Goal: Task Accomplishment & Management: Manage account settings

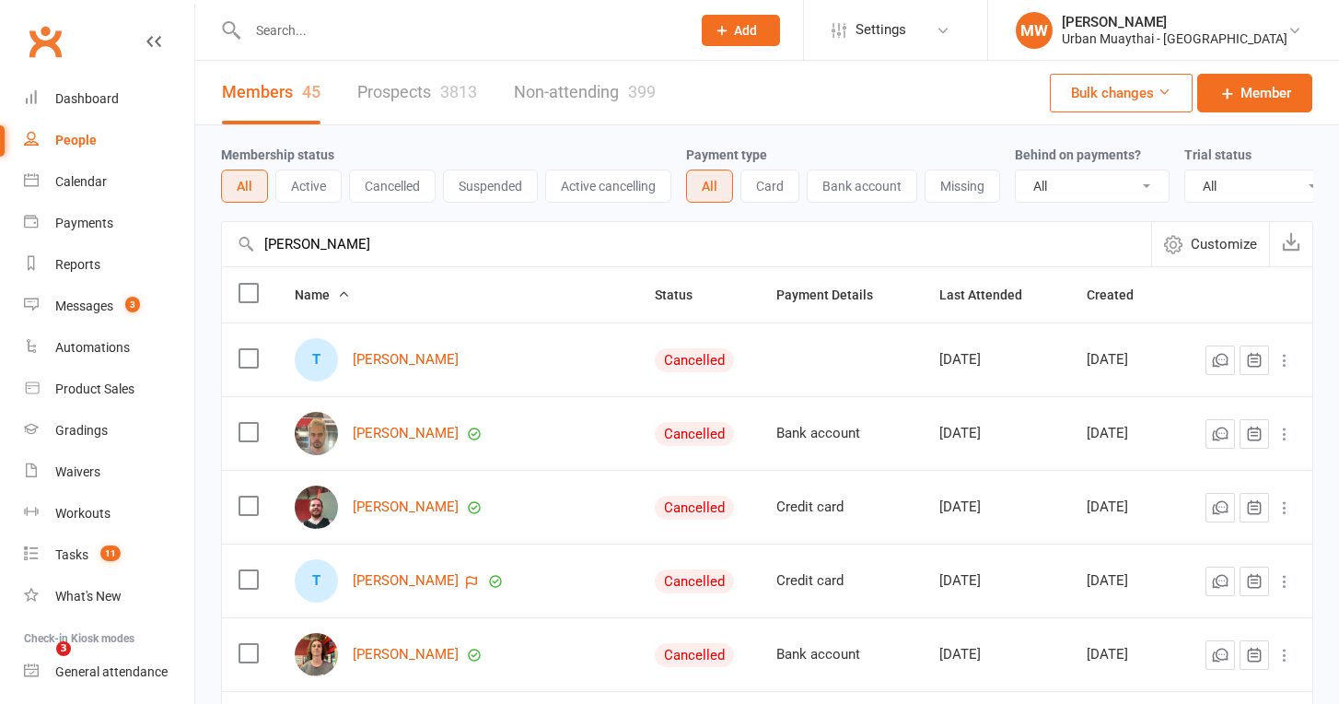
select select "100"
click at [286, 28] on input "text" at bounding box center [460, 30] width 436 height 26
type input "Kob"
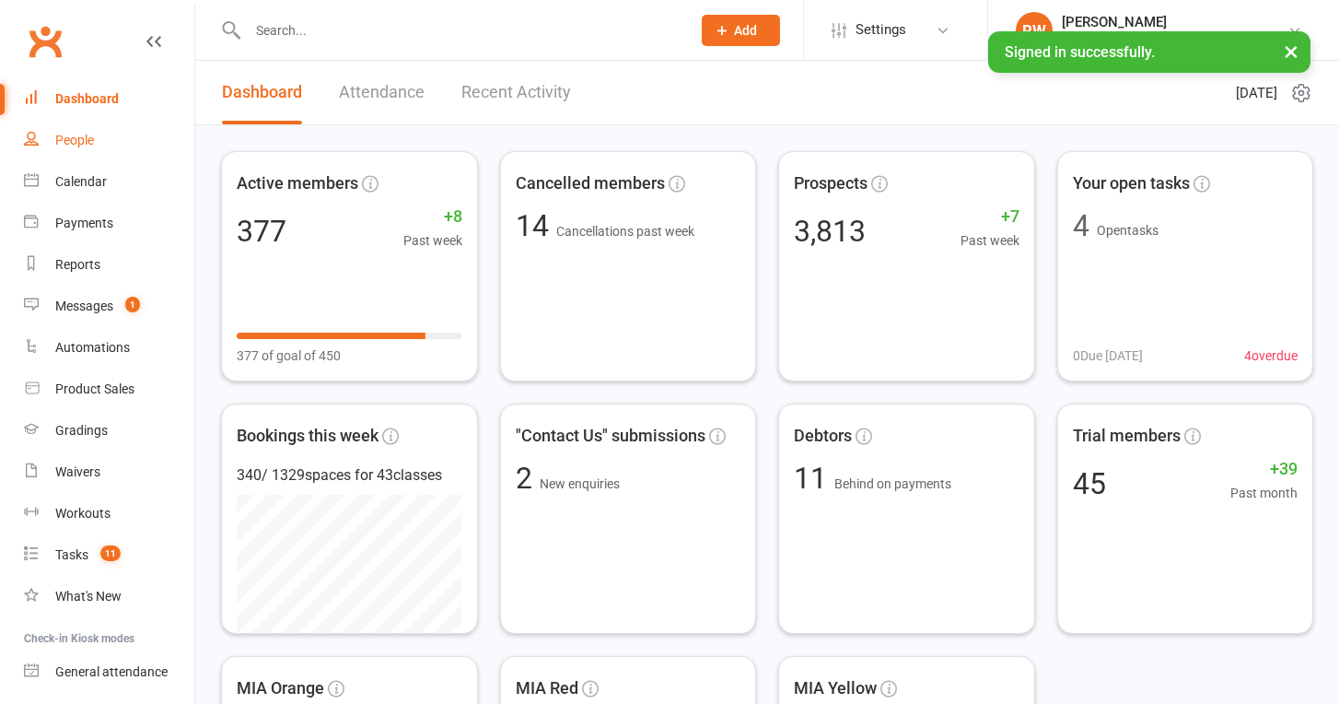
click at [86, 136] on div "People" at bounding box center [74, 140] width 39 height 15
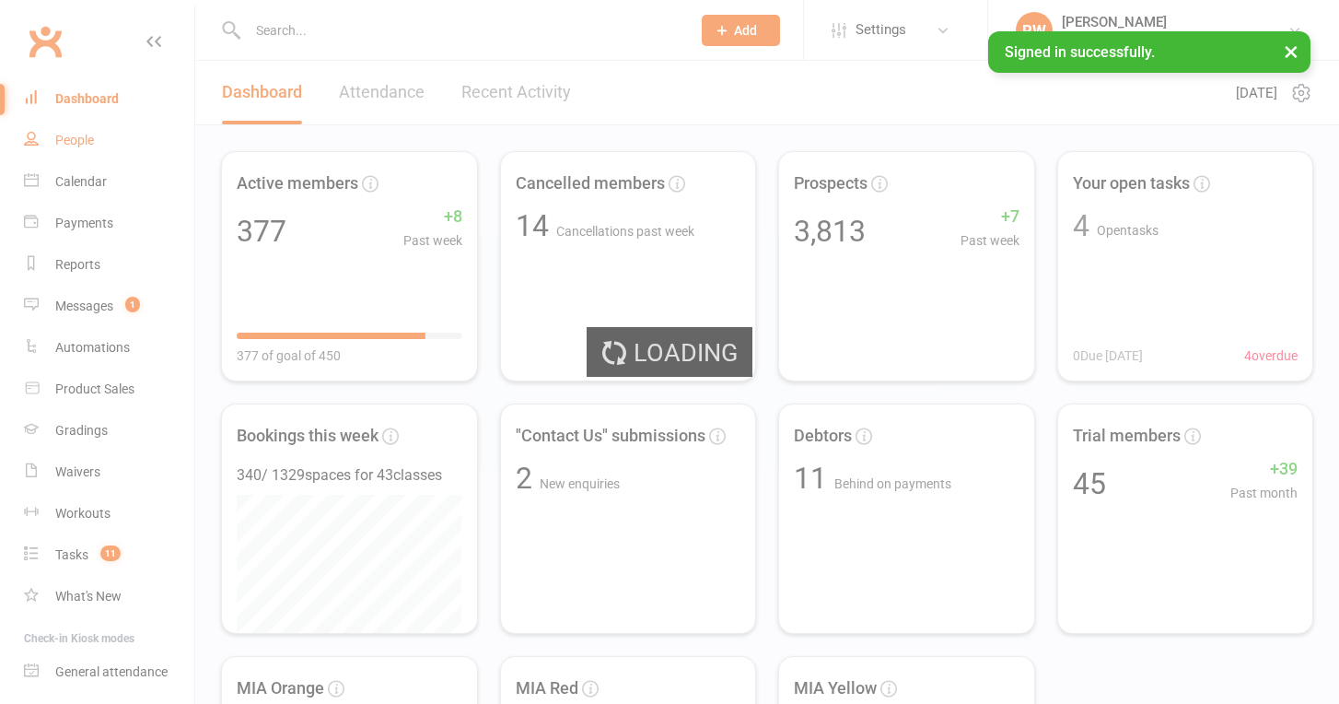
select select "50"
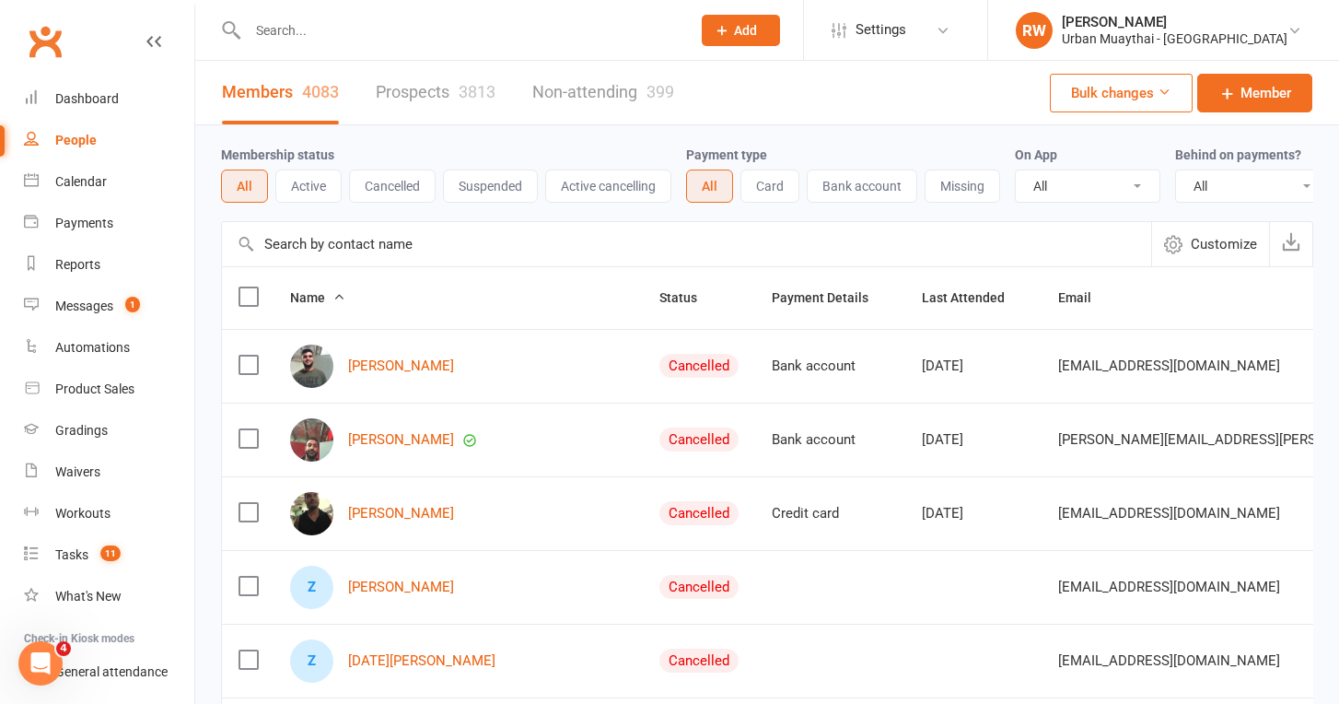
click at [303, 26] on input "text" at bounding box center [460, 30] width 436 height 26
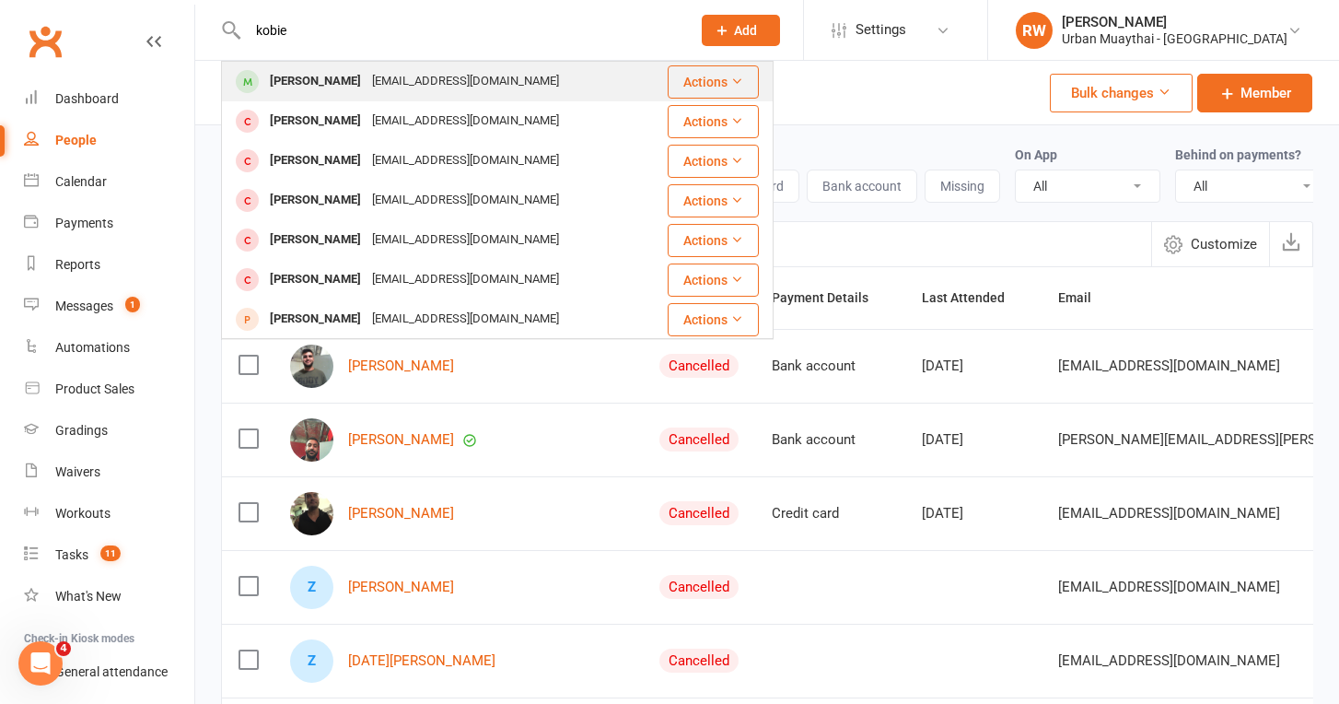
type input "kobie"
click at [340, 83] on div "Kobie Trotman" at bounding box center [315, 81] width 102 height 27
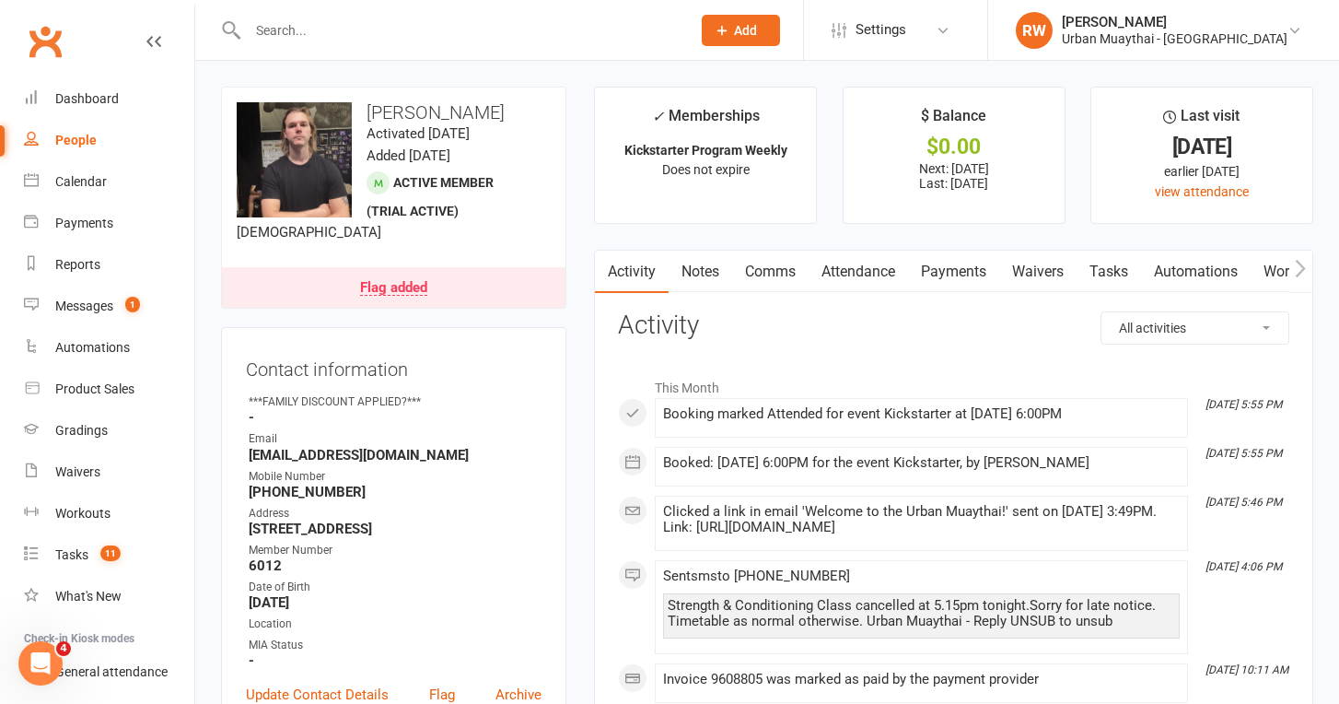
click at [688, 275] on link "Notes" at bounding box center [701, 271] width 64 height 42
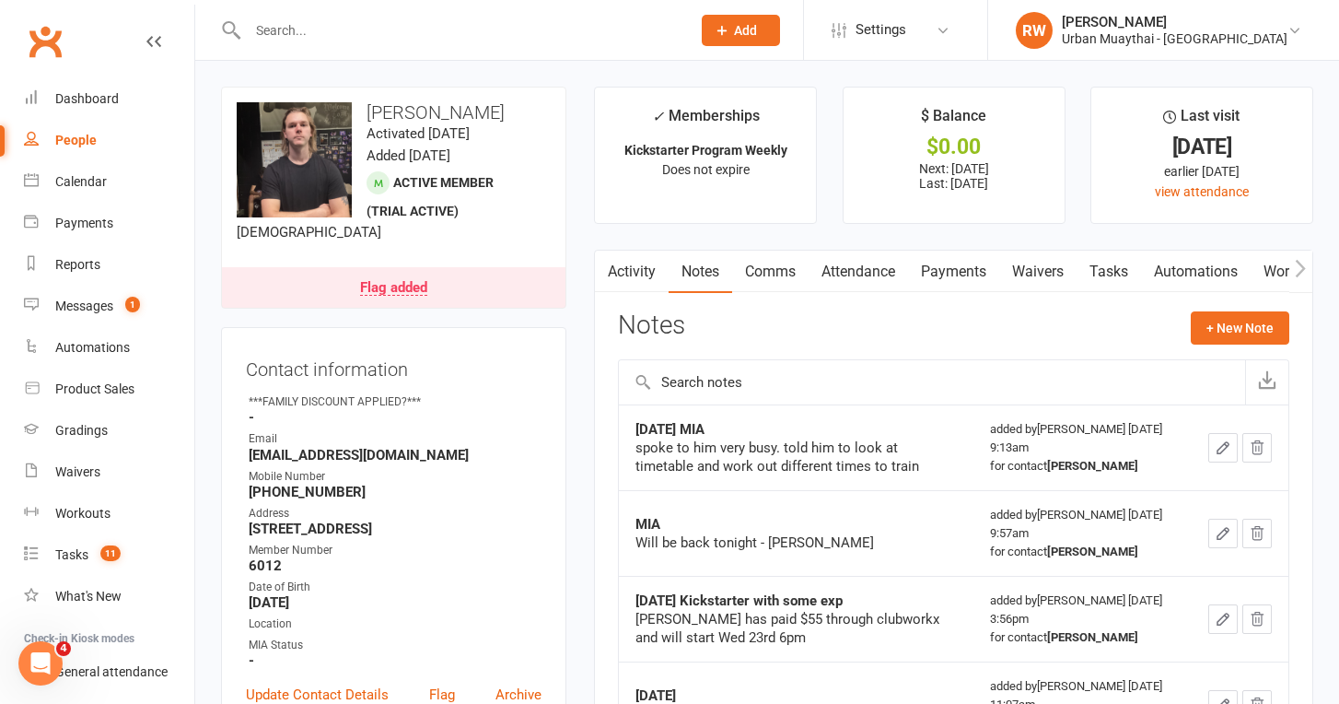
click at [333, 287] on link "Flag added" at bounding box center [394, 287] width 344 height 41
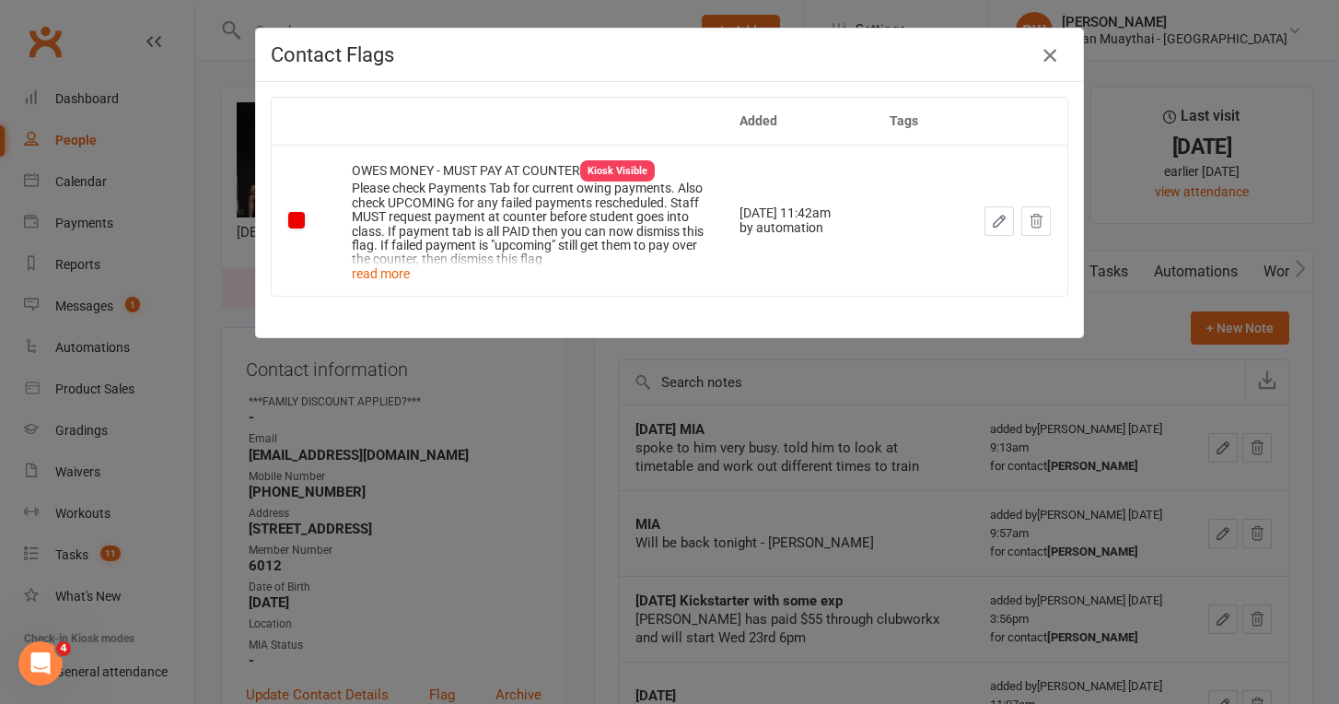
click at [1049, 59] on icon "button" at bounding box center [1050, 55] width 22 height 22
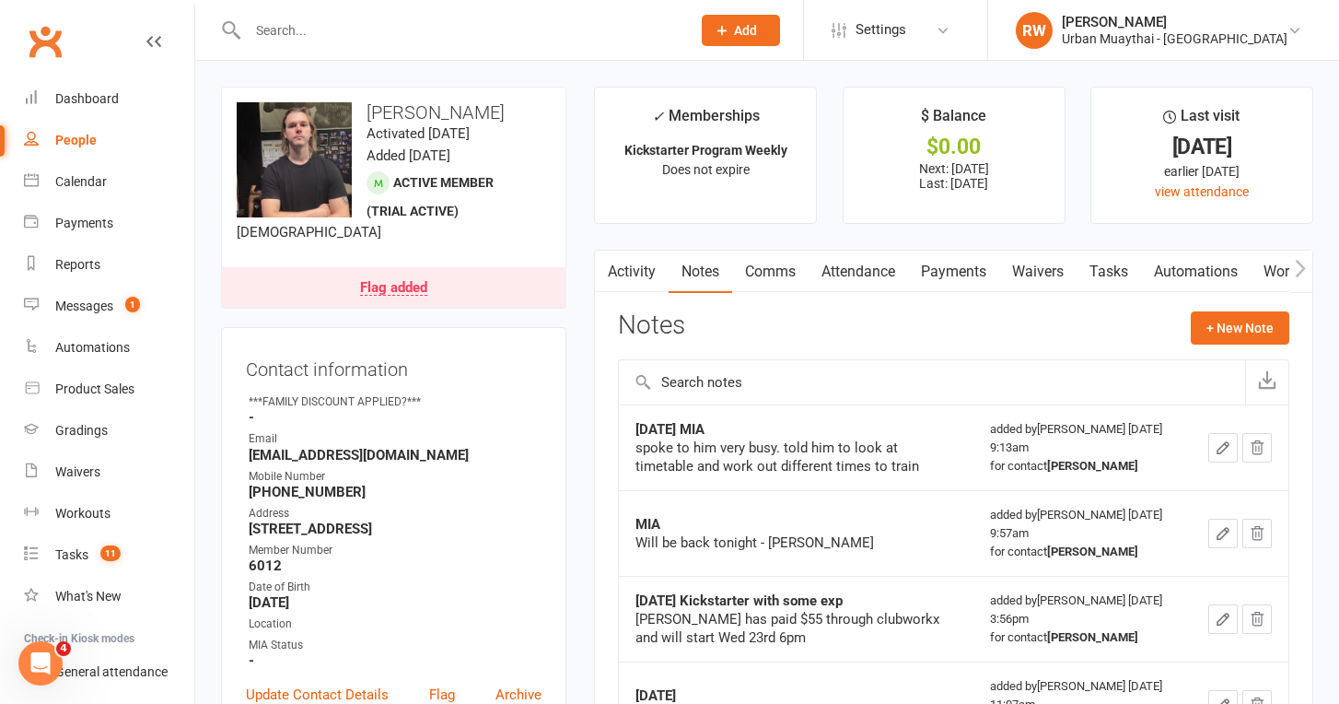
click at [957, 273] on link "Payments" at bounding box center [953, 271] width 91 height 42
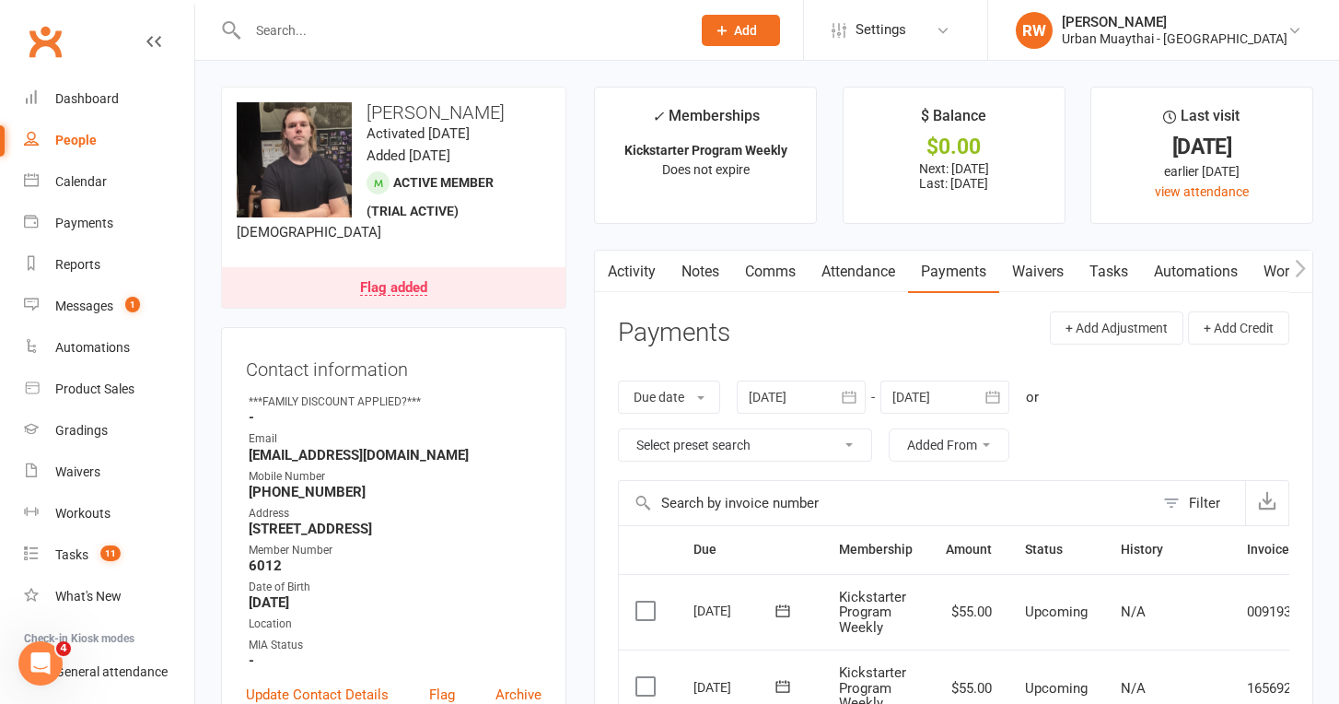
click at [866, 272] on link "Attendance" at bounding box center [858, 271] width 99 height 42
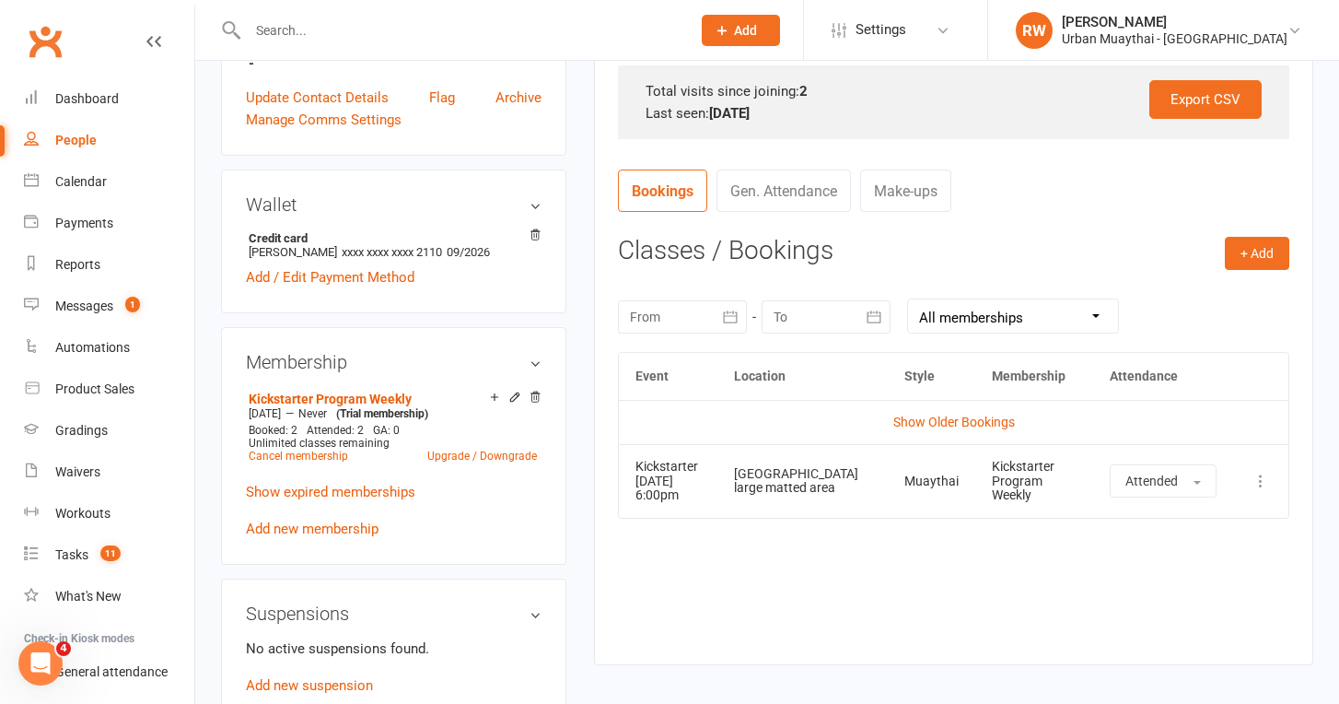
scroll to position [588, 0]
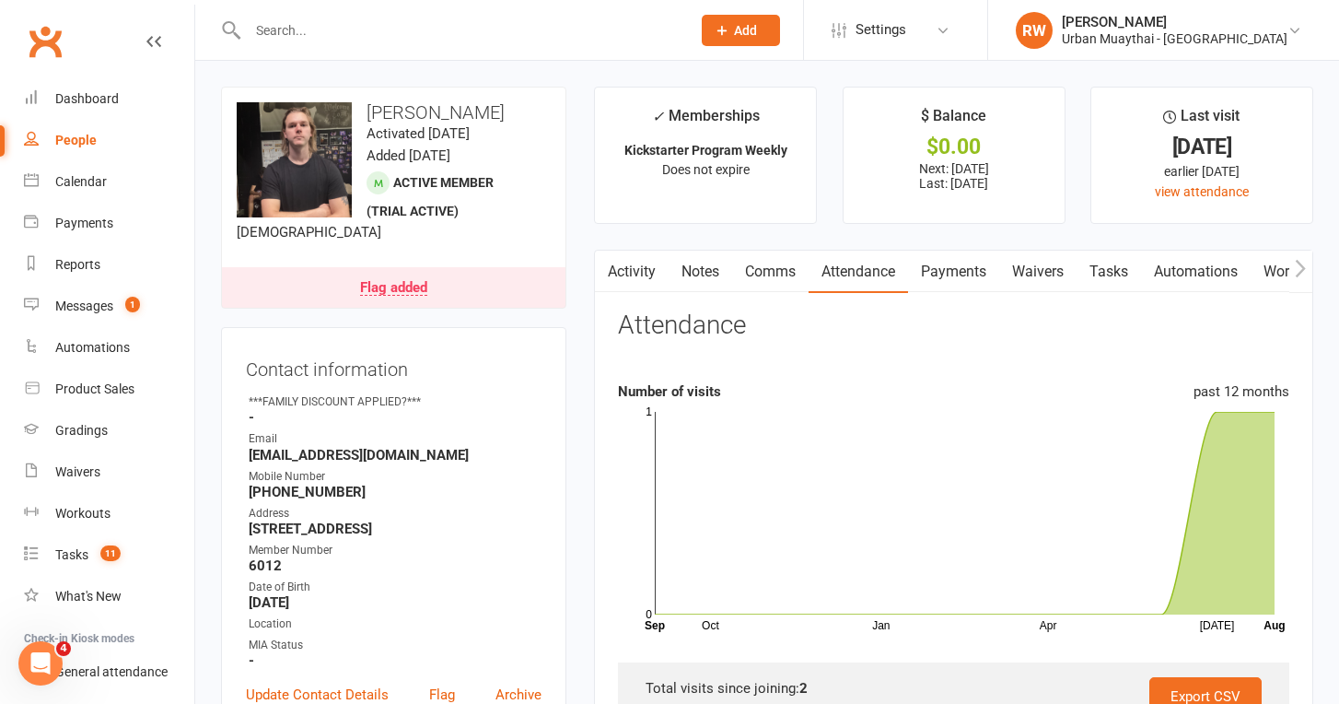
click at [999, 254] on link "Payments" at bounding box center [953, 271] width 91 height 42
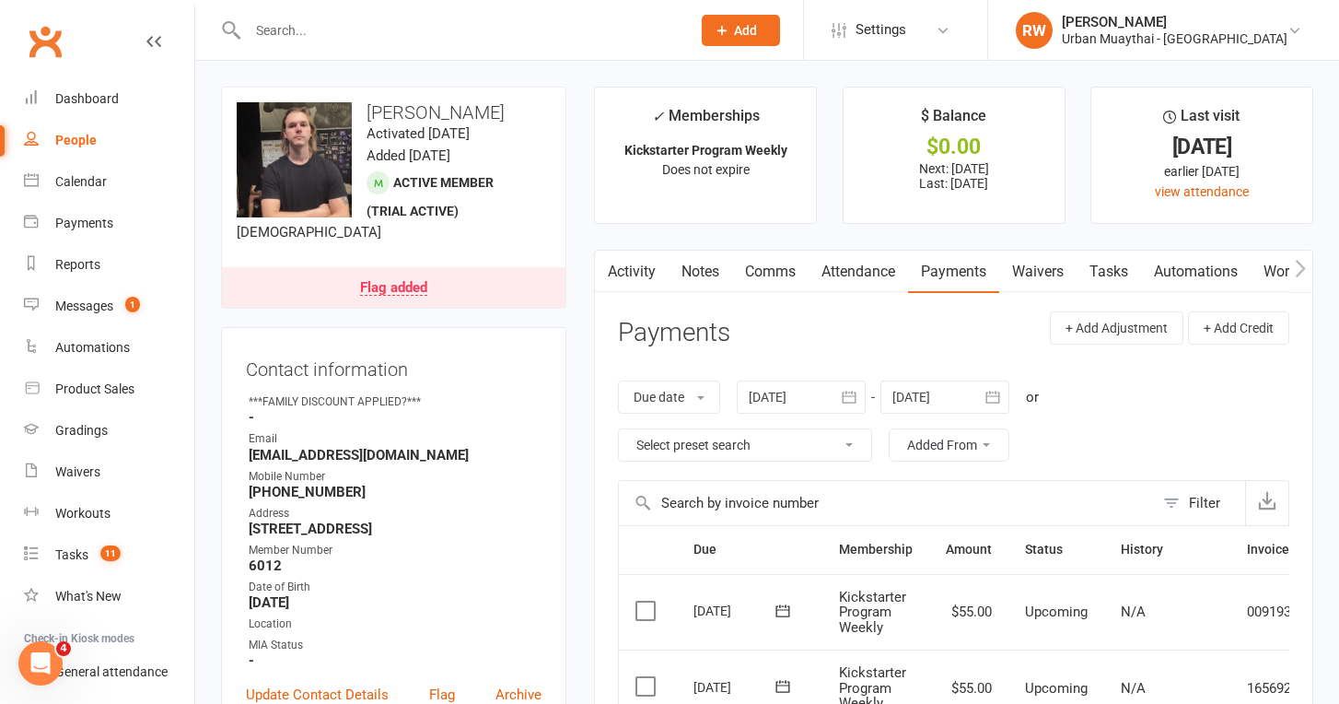
click at [968, 262] on link "Payments" at bounding box center [953, 271] width 91 height 42
click at [702, 268] on link "Notes" at bounding box center [701, 271] width 64 height 42
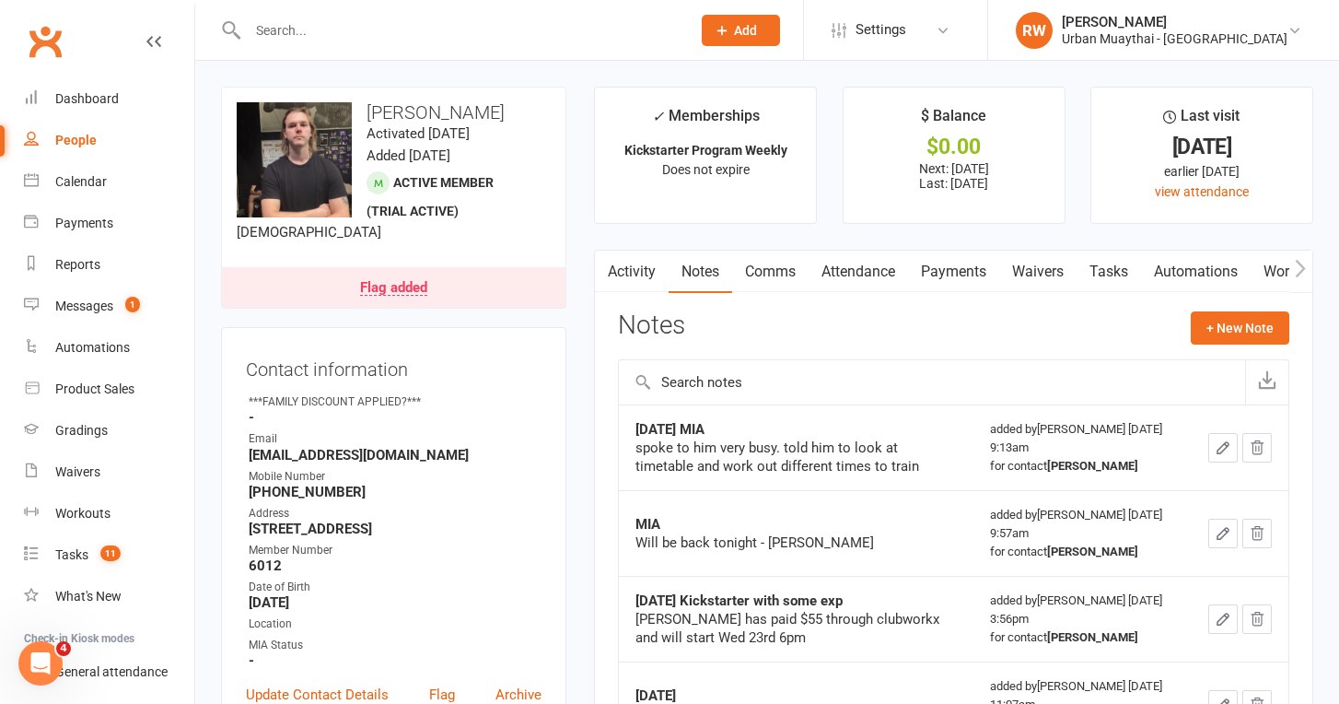
click at [868, 268] on link "Attendance" at bounding box center [858, 271] width 99 height 42
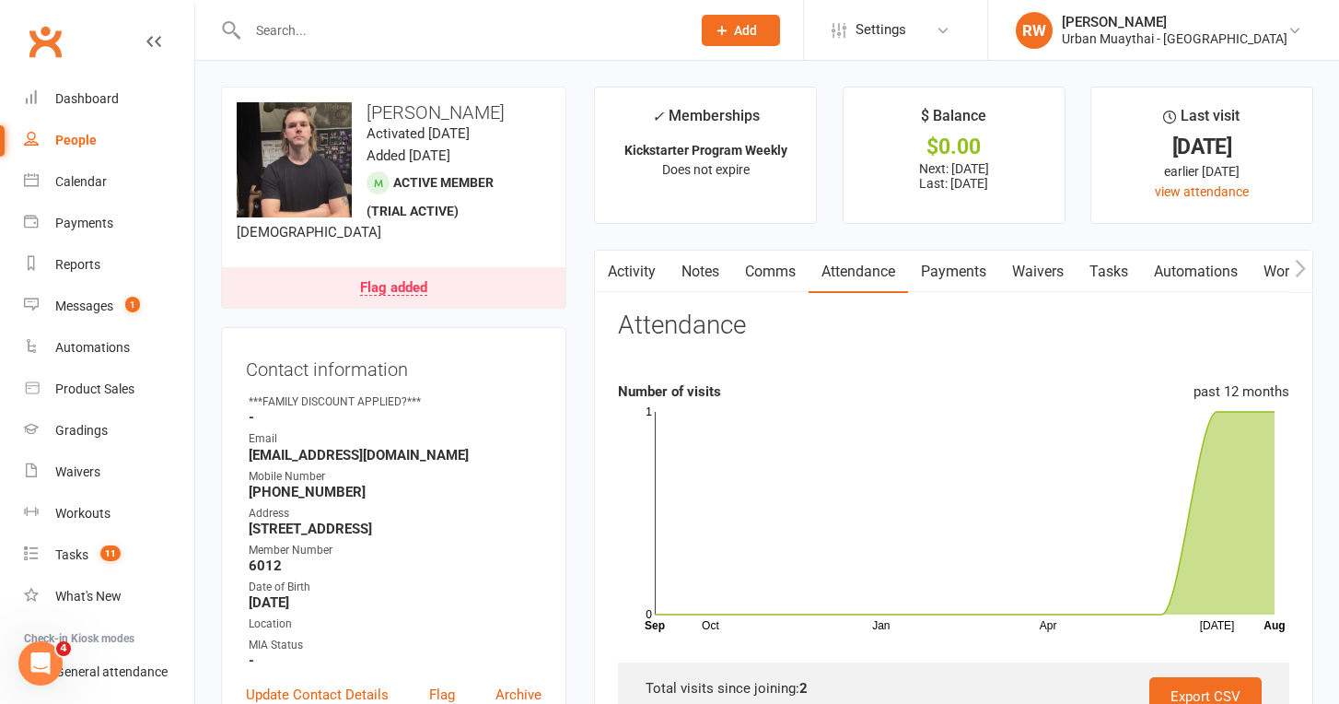
click at [630, 268] on link "Activity" at bounding box center [632, 271] width 74 height 42
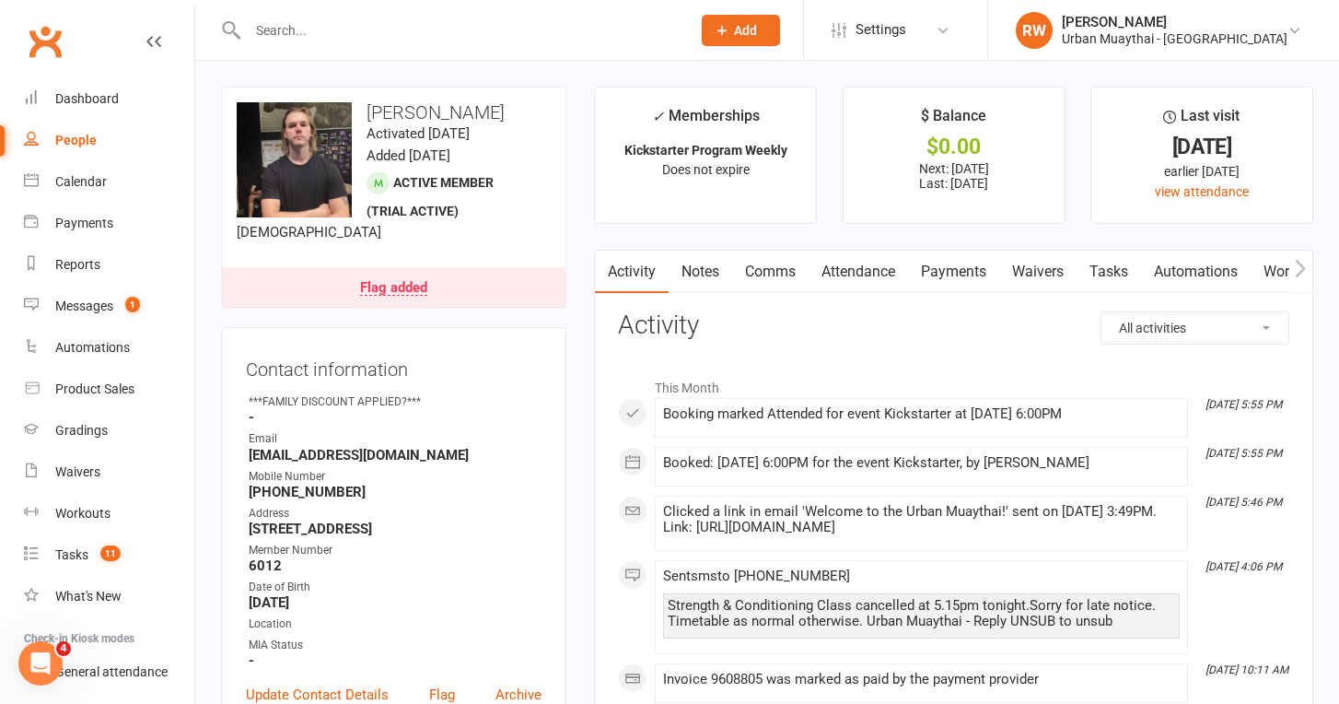
click at [885, 269] on link "Attendance" at bounding box center [858, 271] width 99 height 42
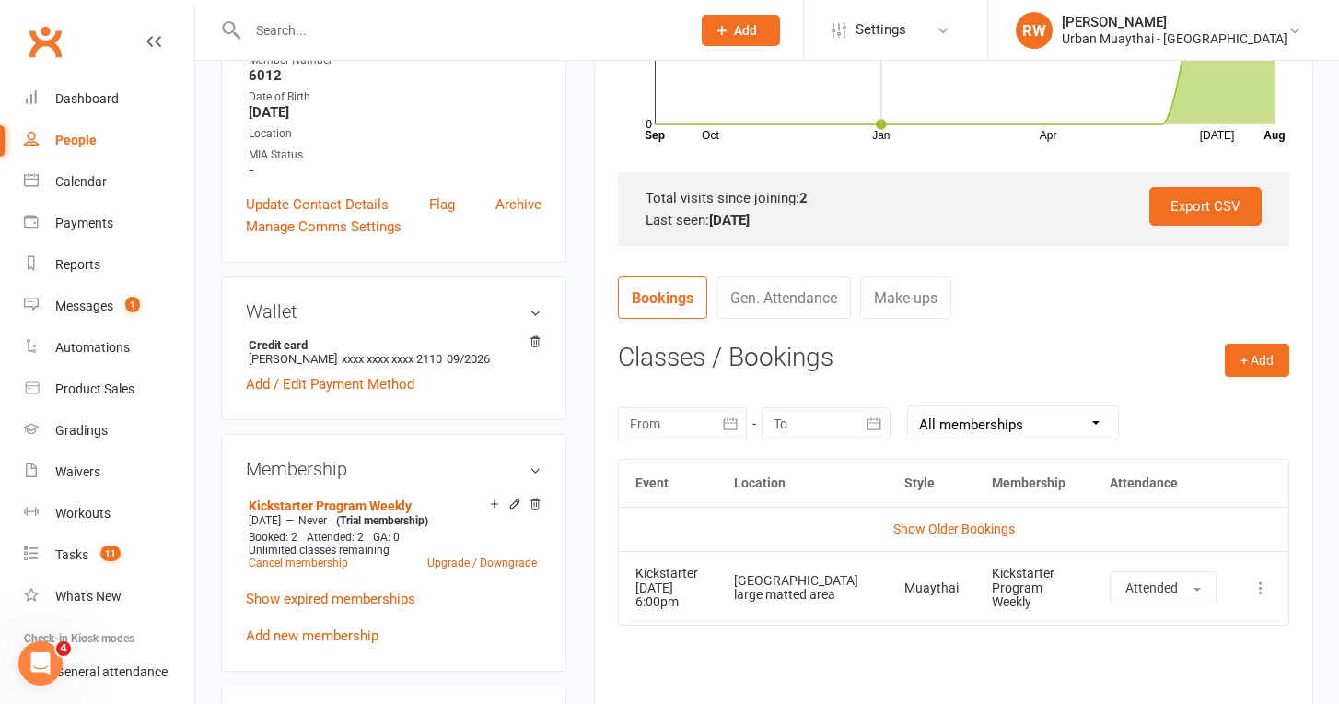
scroll to position [487, 0]
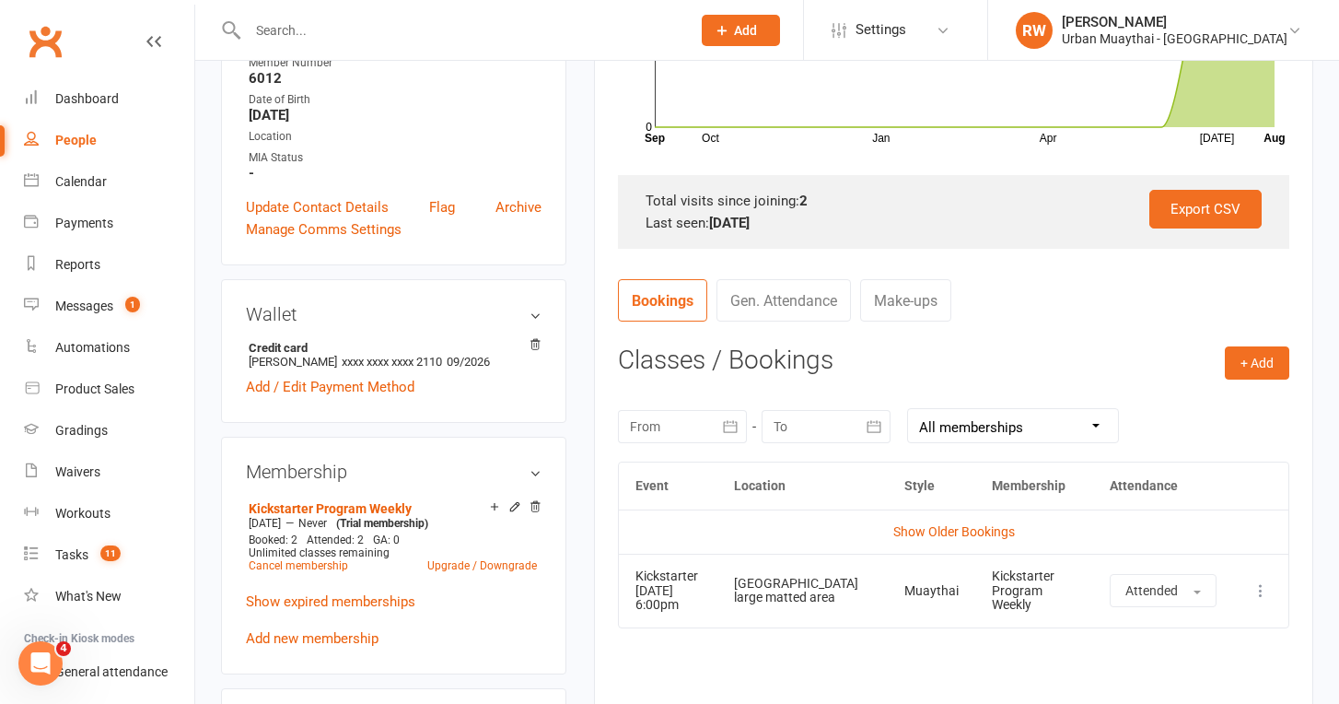
click at [731, 417] on icon "button" at bounding box center [730, 426] width 18 height 18
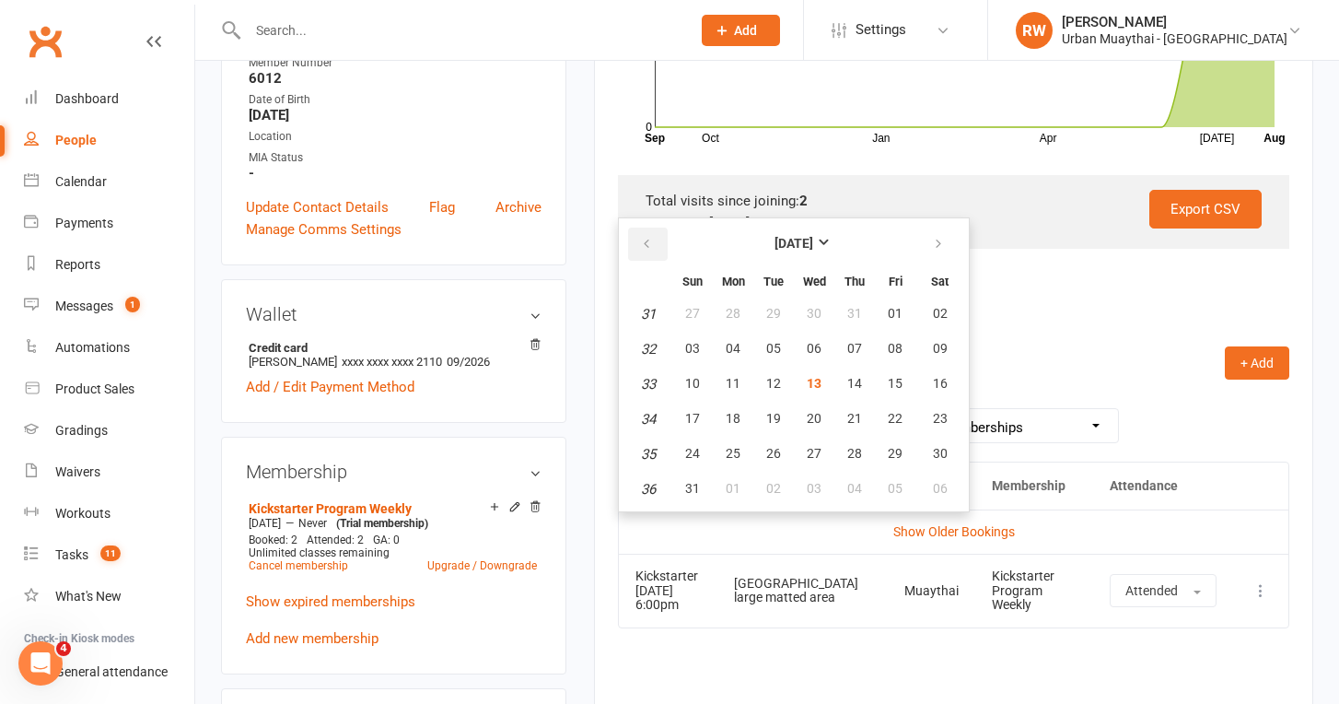
click at [645, 237] on icon "button" at bounding box center [646, 244] width 13 height 15
click at [775, 309] on span "01" at bounding box center [773, 313] width 15 height 15
type input "01 Jul 2025"
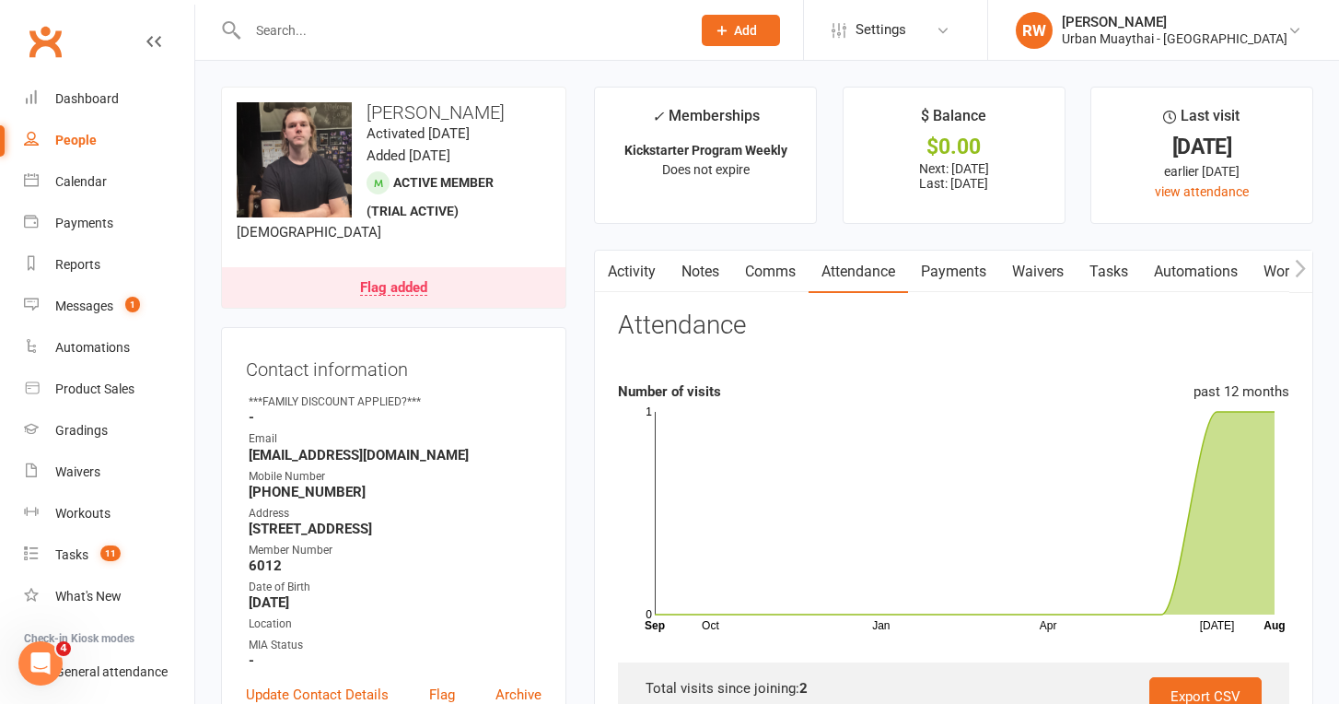
scroll to position [0, 0]
click at [961, 270] on link "Payments" at bounding box center [953, 271] width 91 height 42
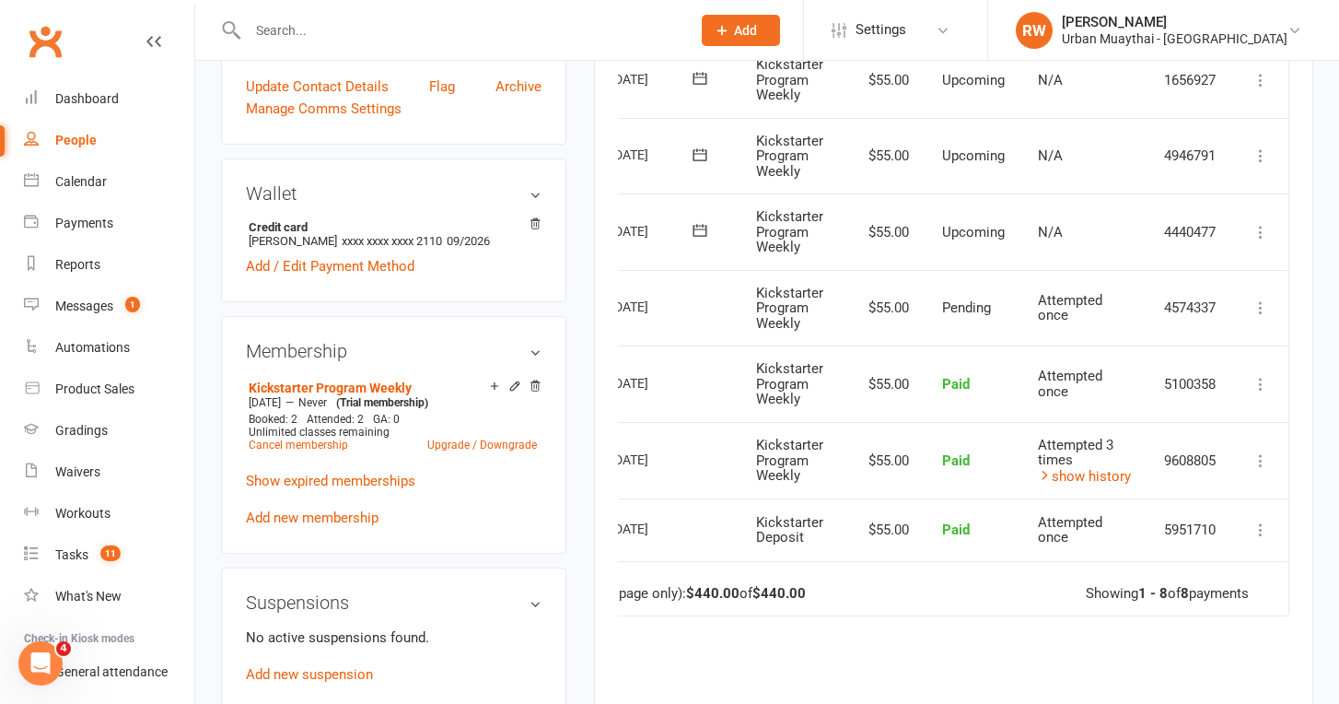
scroll to position [0, 86]
click at [1259, 223] on icon at bounding box center [1261, 232] width 18 height 18
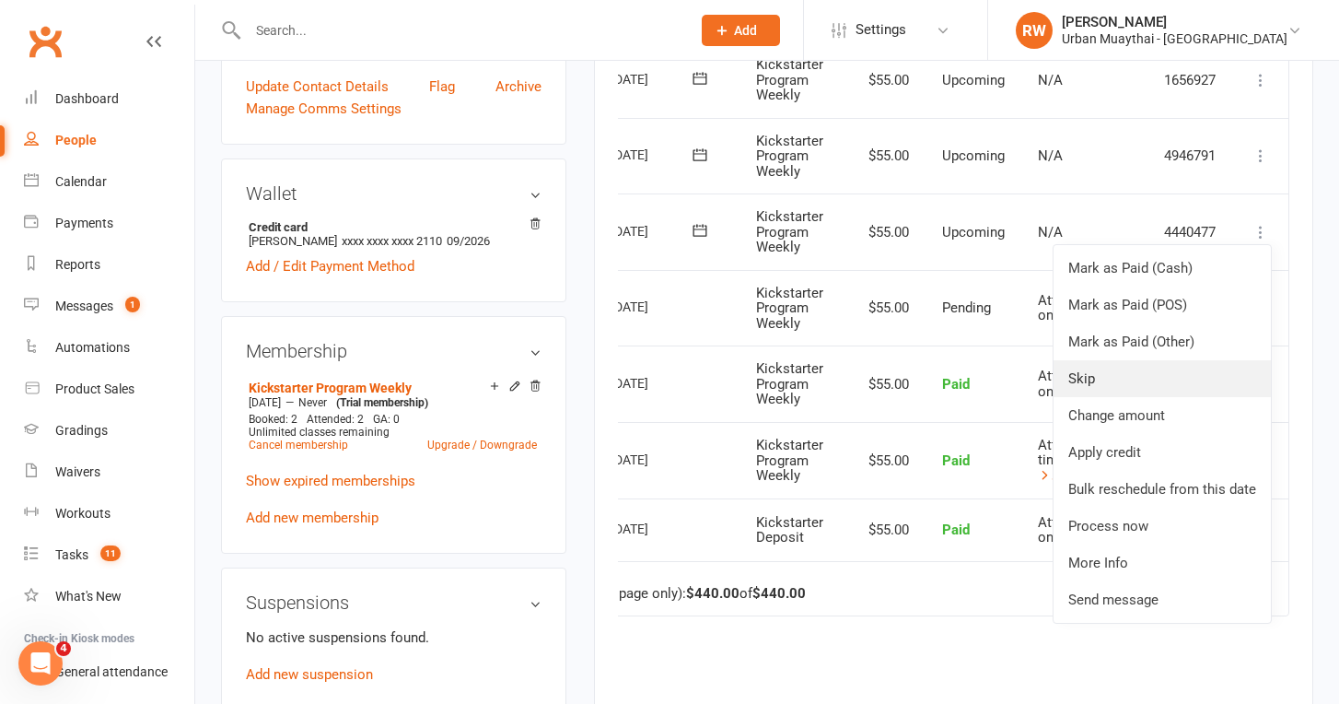
click at [1088, 366] on link "Skip" at bounding box center [1162, 378] width 217 height 37
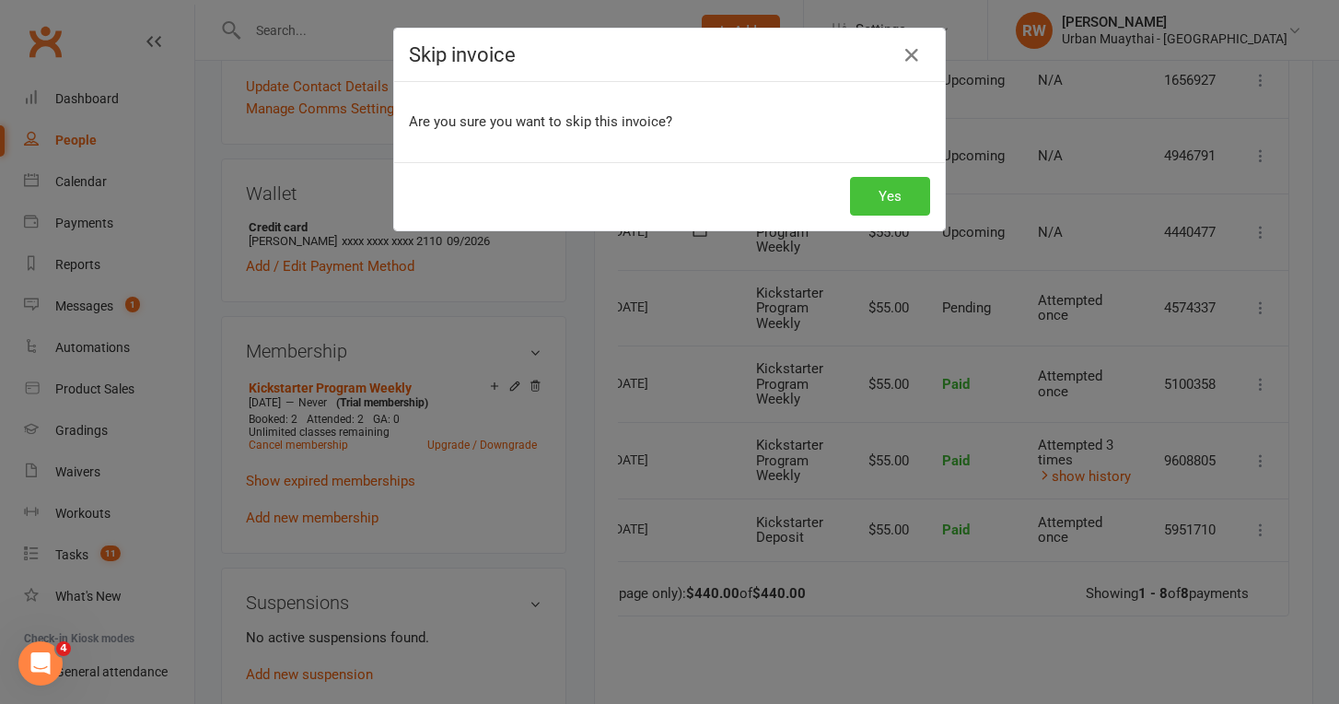
click at [890, 197] on button "Yes" at bounding box center [890, 196] width 80 height 39
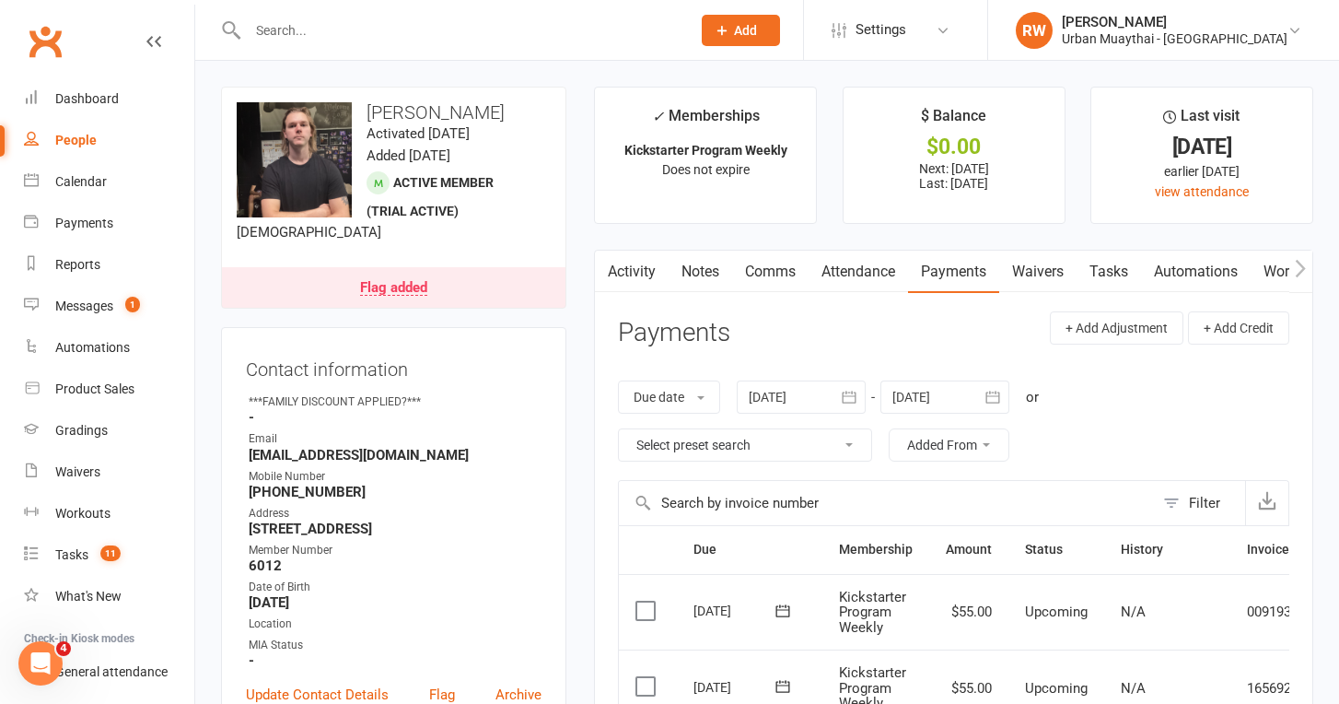
scroll to position [0, 0]
click at [694, 269] on link "Notes" at bounding box center [701, 271] width 64 height 42
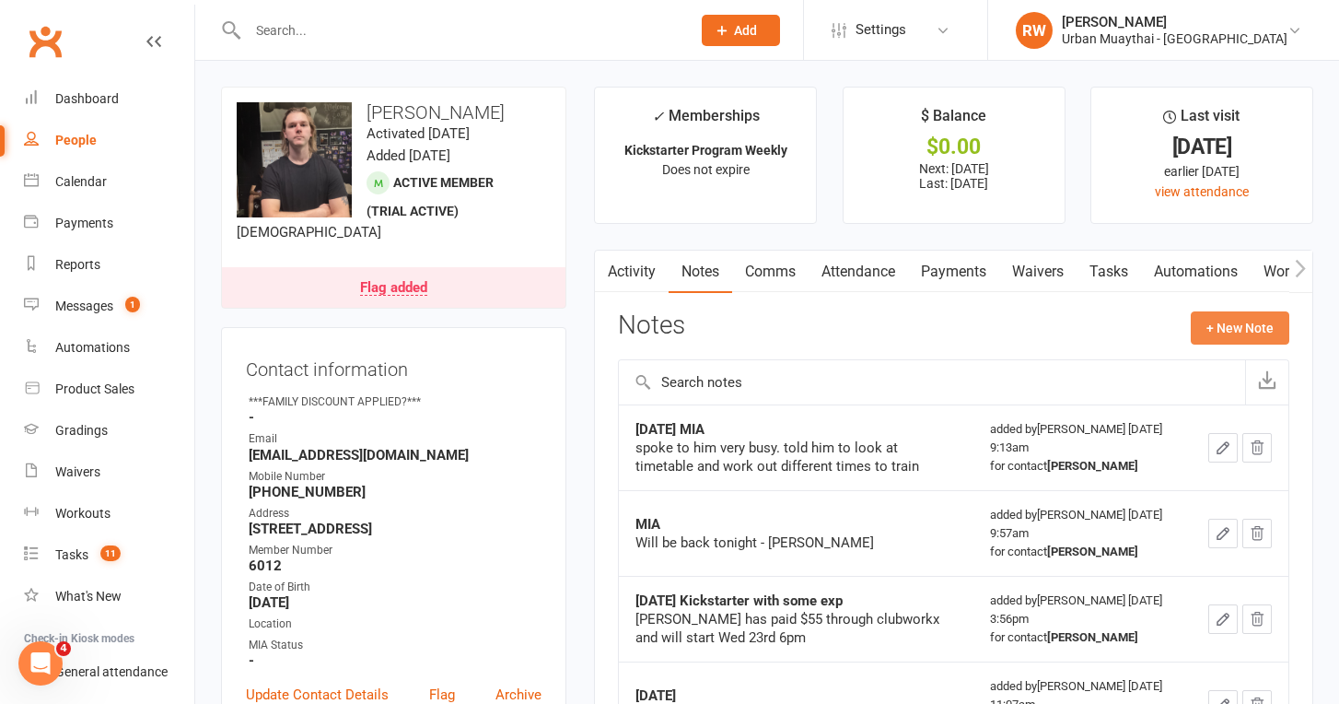
click at [1240, 323] on button "+ New Note" at bounding box center [1240, 327] width 99 height 33
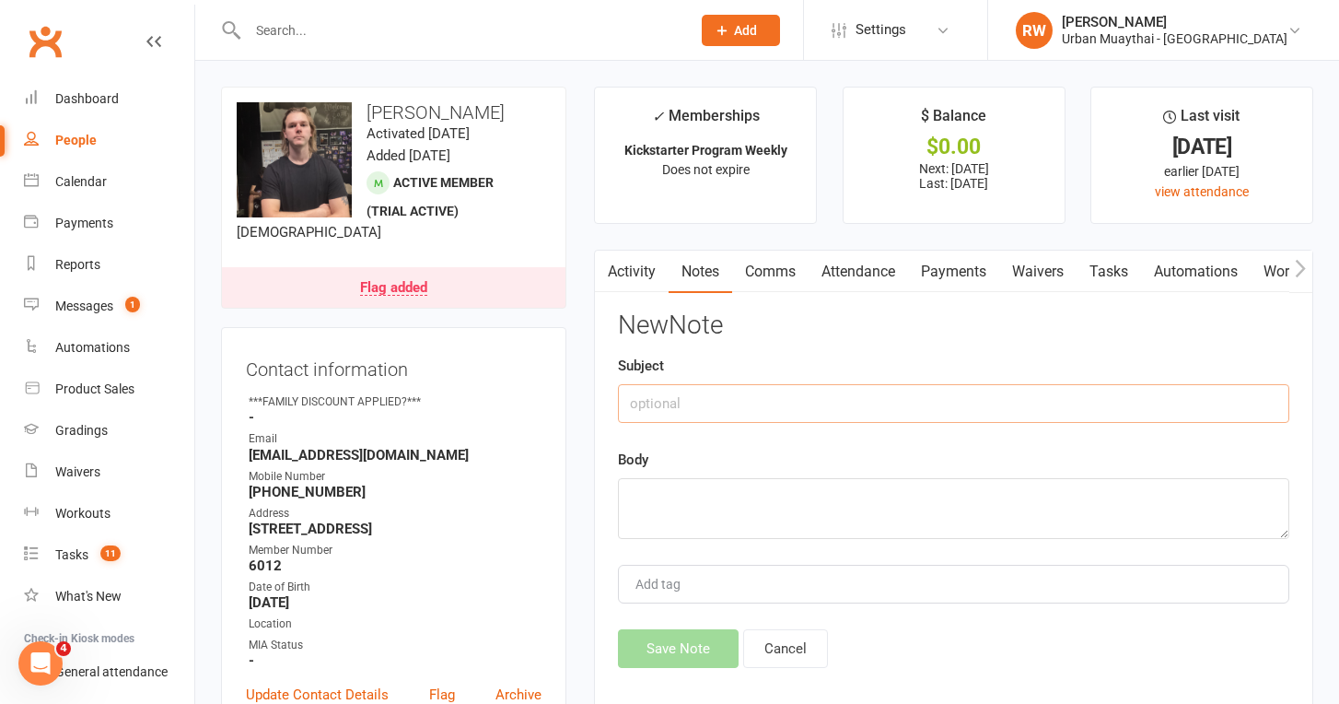
click at [670, 413] on input "text" at bounding box center [953, 403] width 671 height 39
type input "13th Aug"
click at [654, 496] on textarea at bounding box center [953, 508] width 671 height 61
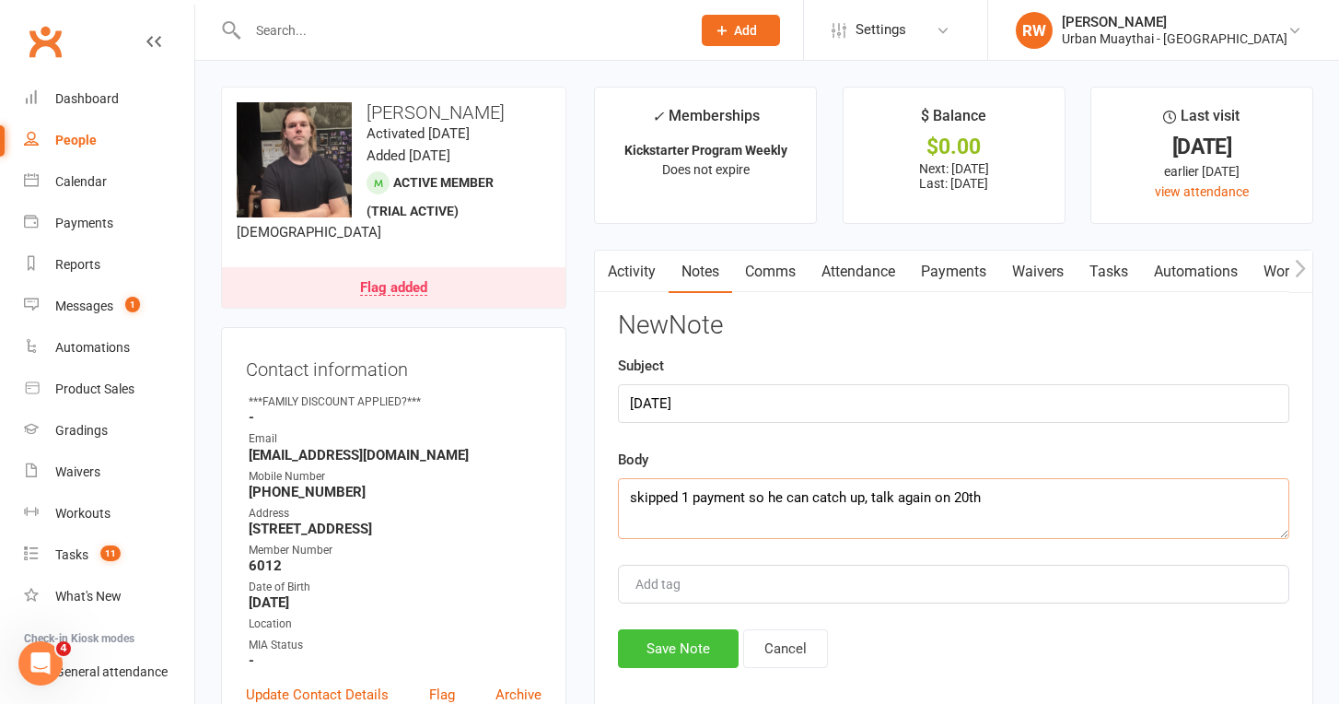
type textarea "skipped 1 payment so he can catch up, talk again on 20th"
click at [671, 644] on button "Save Note" at bounding box center [678, 648] width 121 height 39
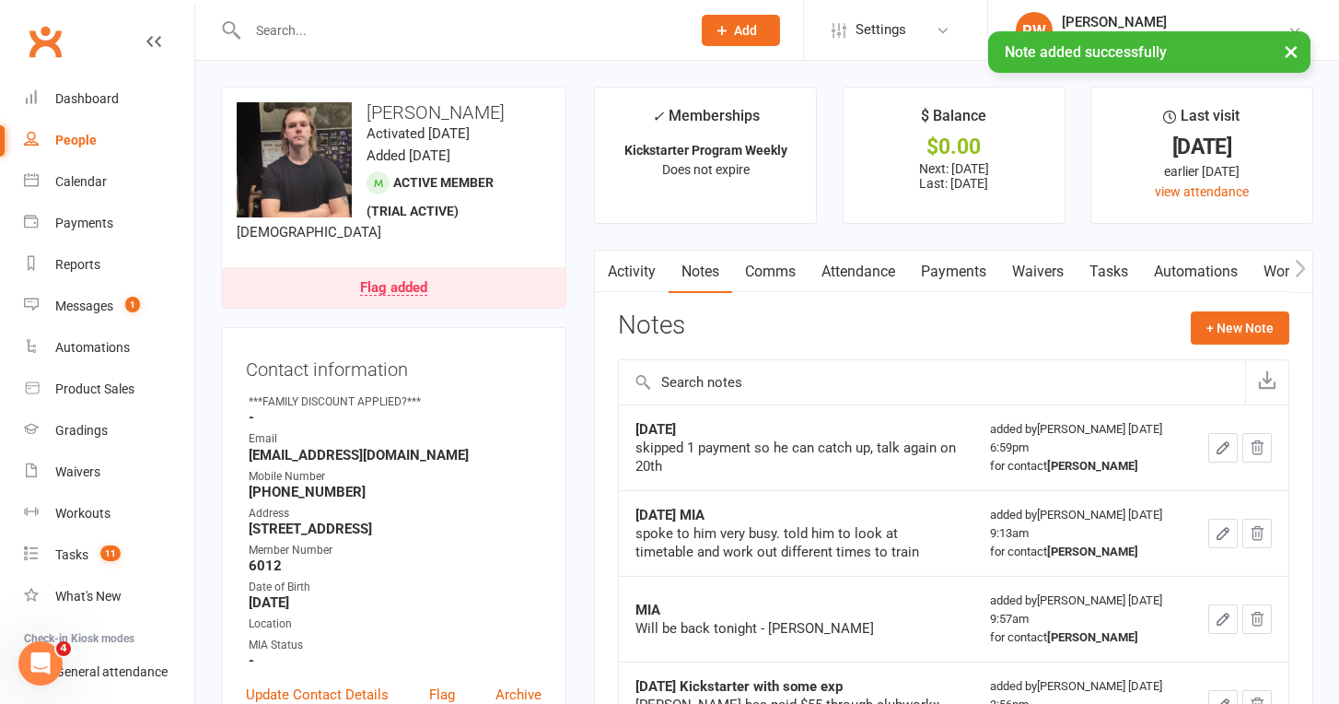
click at [437, 285] on link "Flag added" at bounding box center [394, 287] width 344 height 41
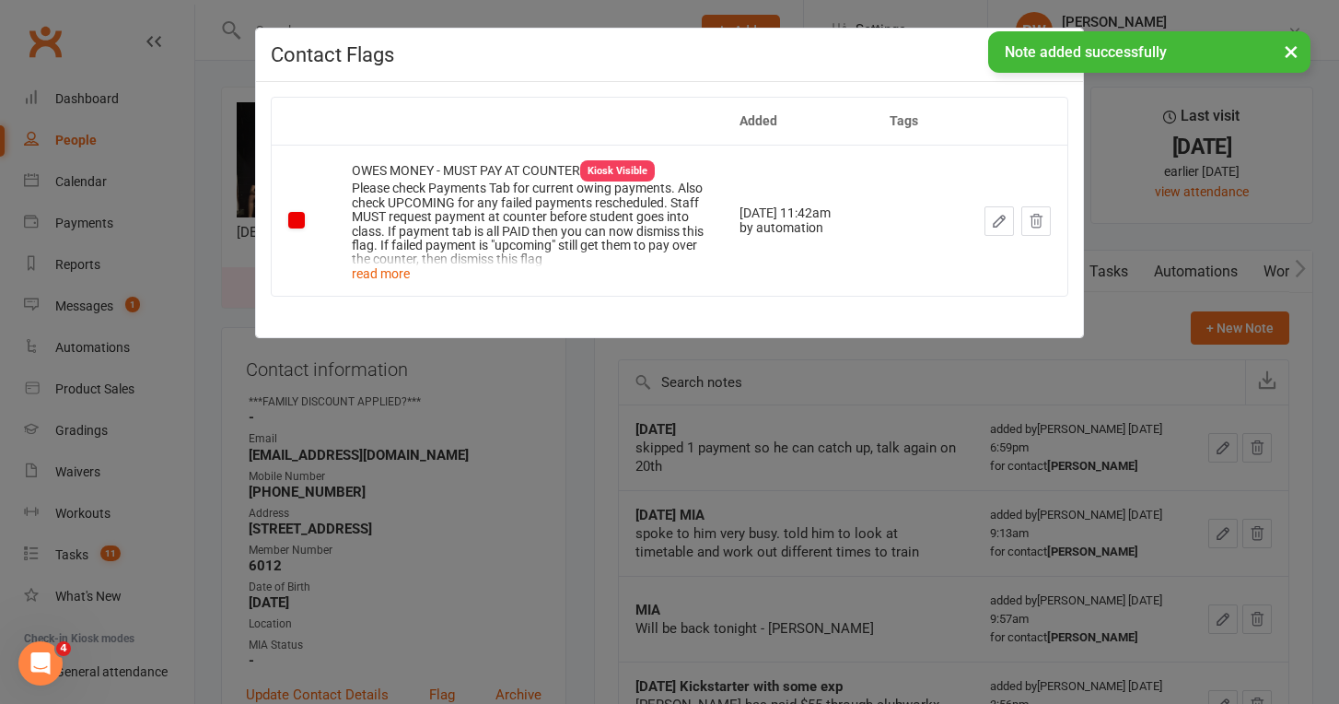
click at [1300, 49] on button "×" at bounding box center [1291, 51] width 33 height 40
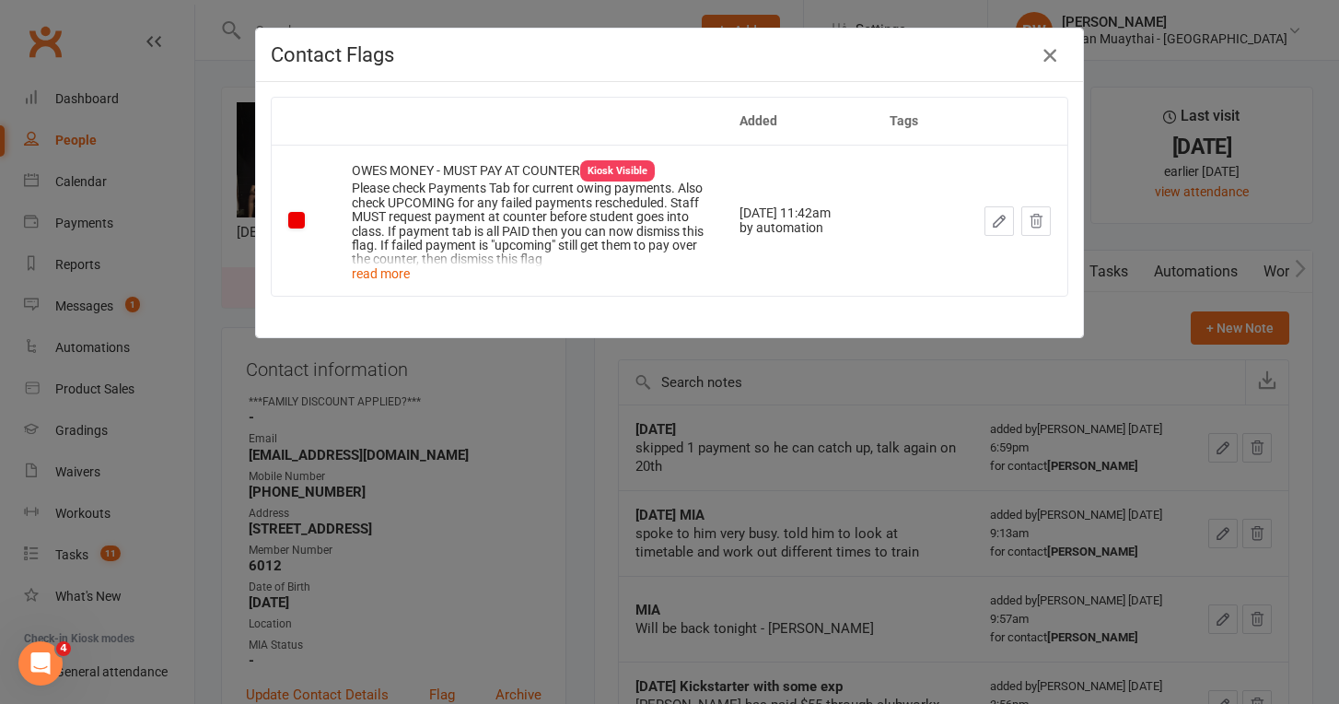
click at [1053, 48] on icon "button" at bounding box center [1050, 55] width 22 height 22
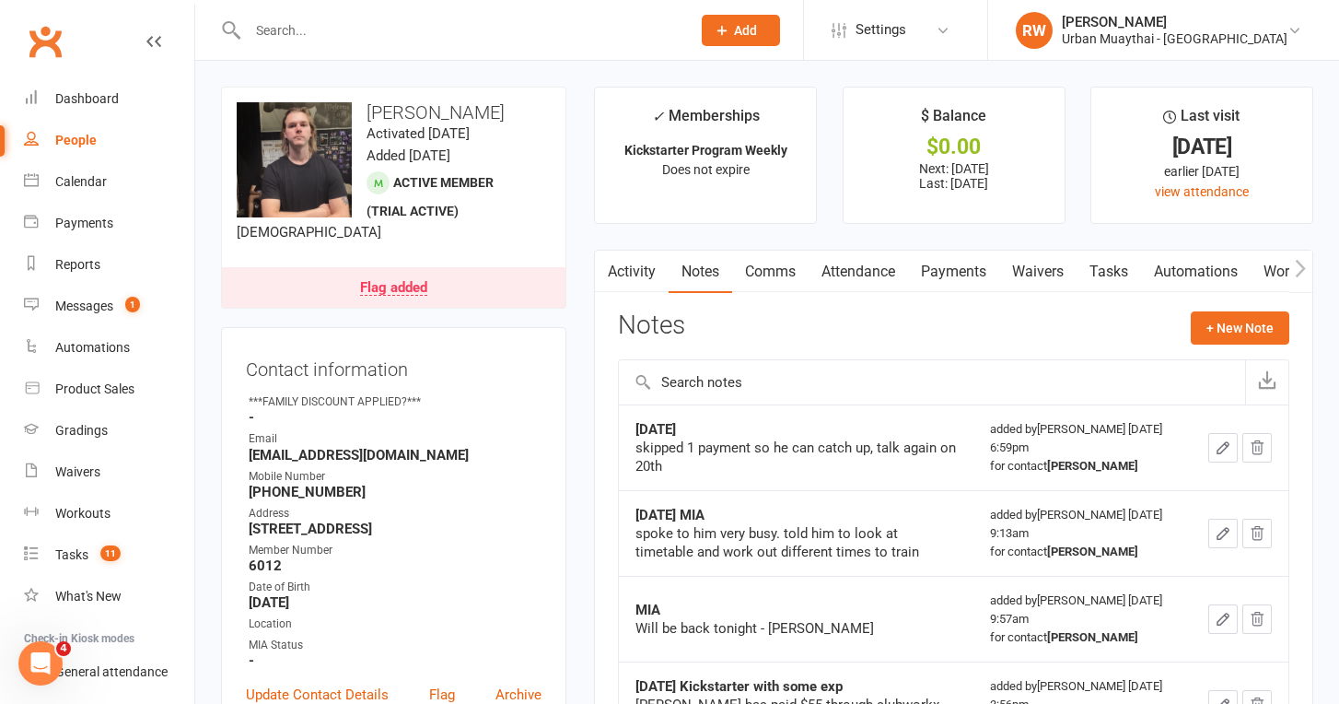
click at [465, 280] on link "Flag added" at bounding box center [394, 287] width 344 height 41
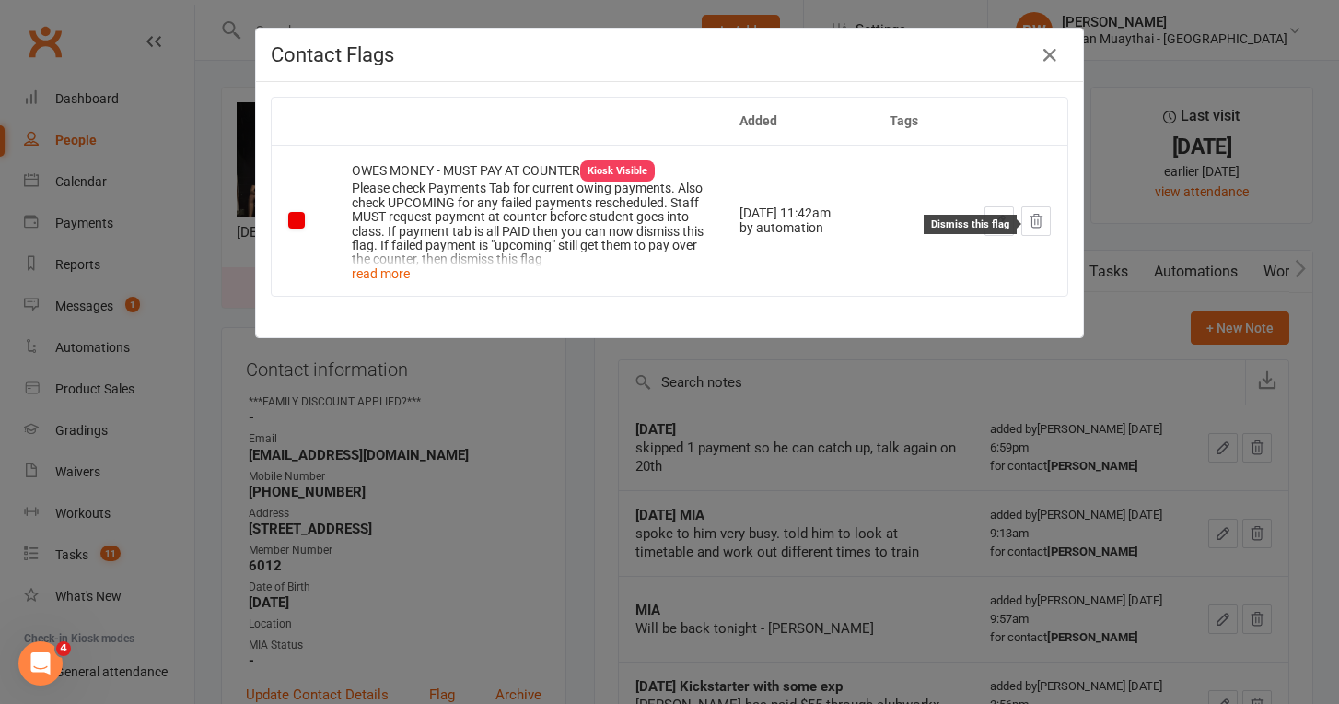
click at [1039, 227] on icon at bounding box center [1036, 221] width 17 height 17
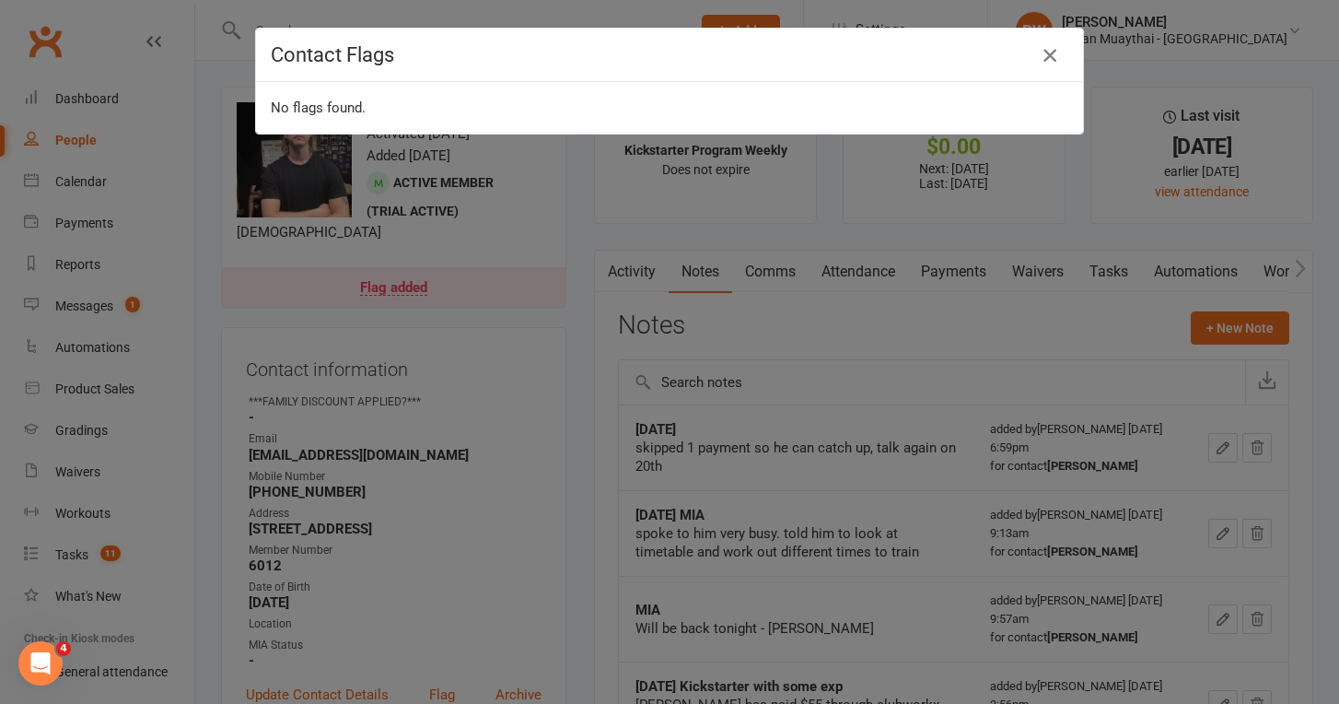
click at [1056, 47] on icon "button" at bounding box center [1050, 55] width 22 height 22
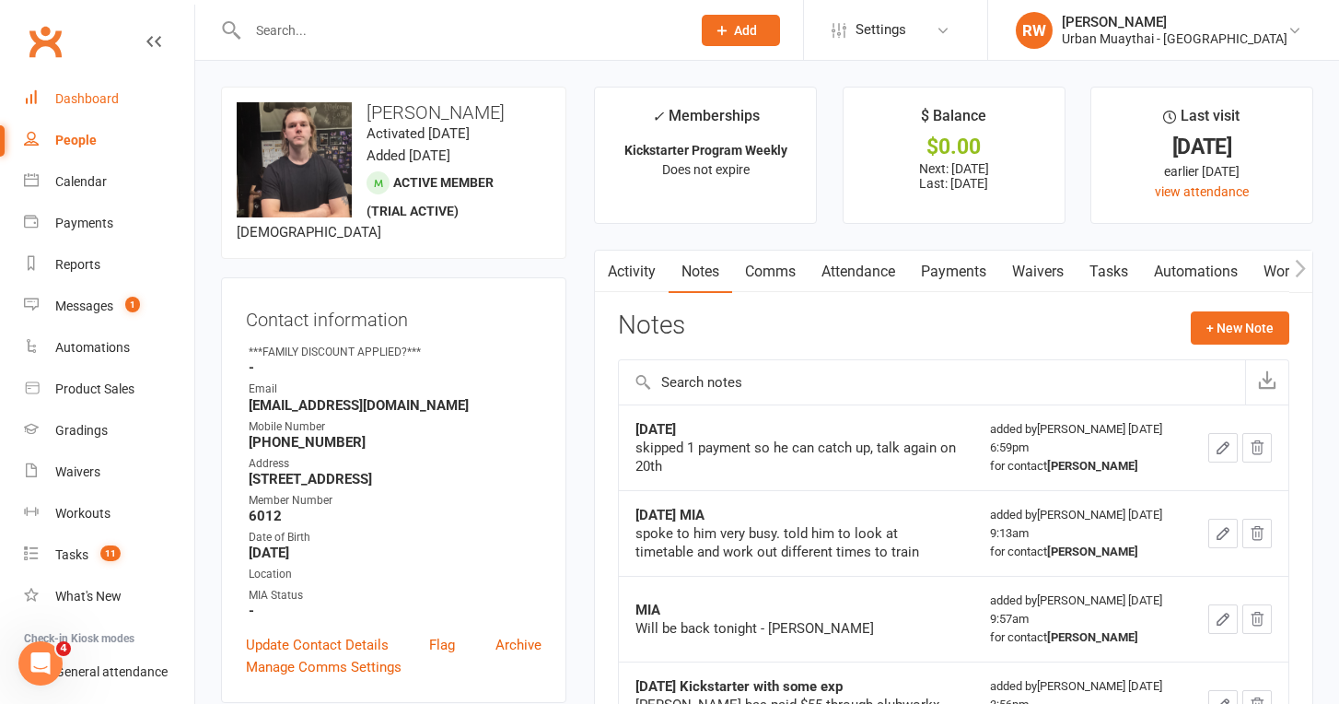
click at [63, 98] on div "Dashboard" at bounding box center [87, 98] width 64 height 15
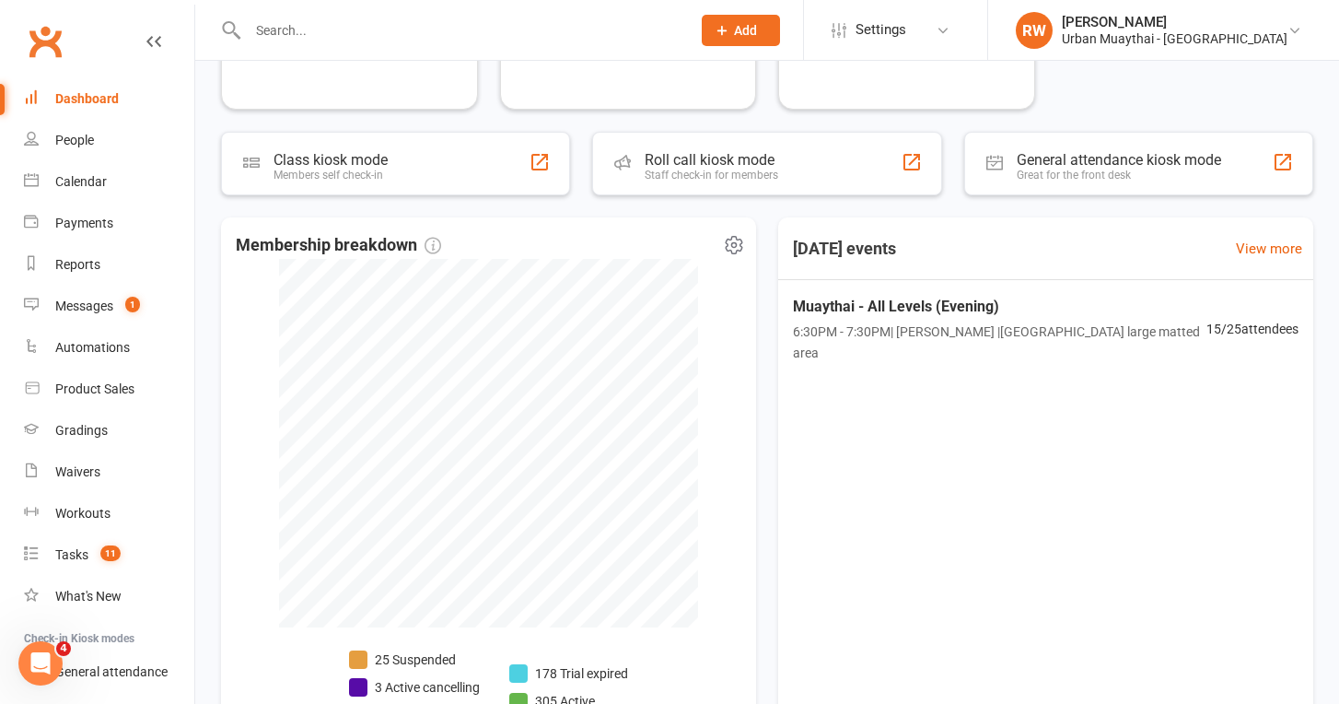
scroll to position [763, 0]
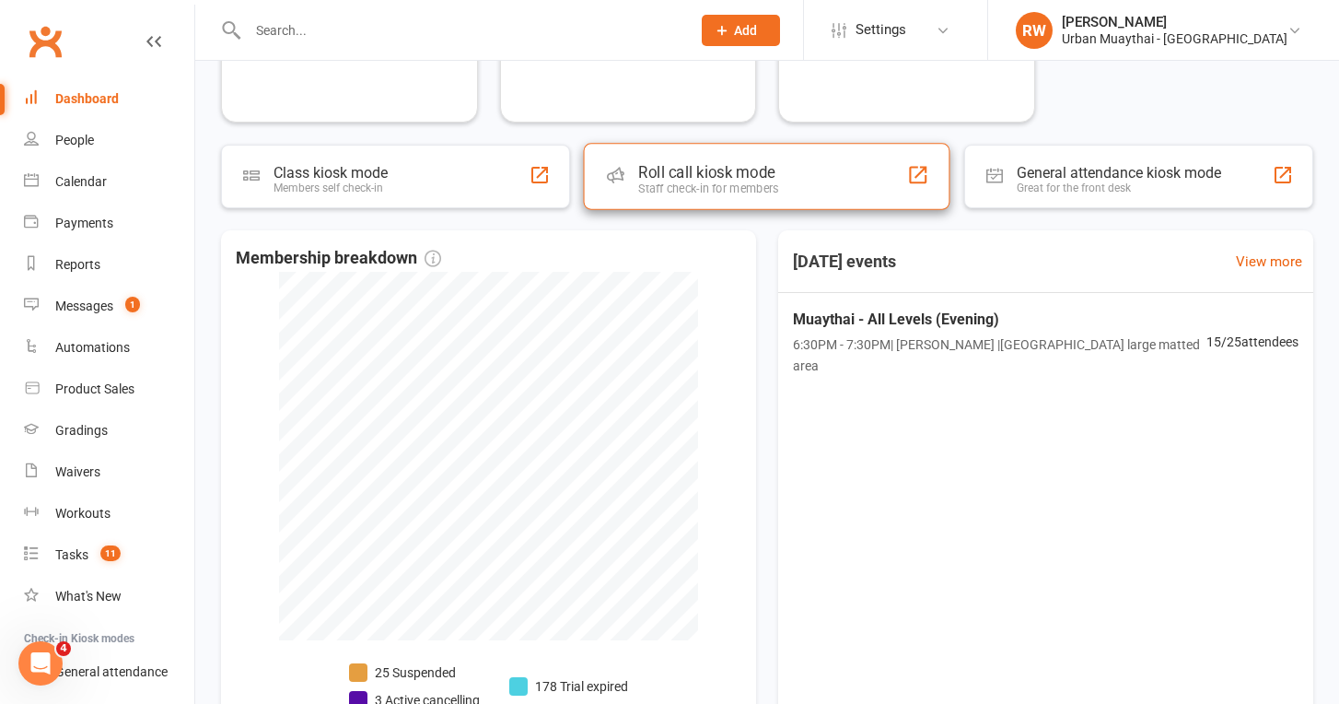
click at [753, 164] on div "Roll call kiosk mode" at bounding box center [709, 172] width 140 height 18
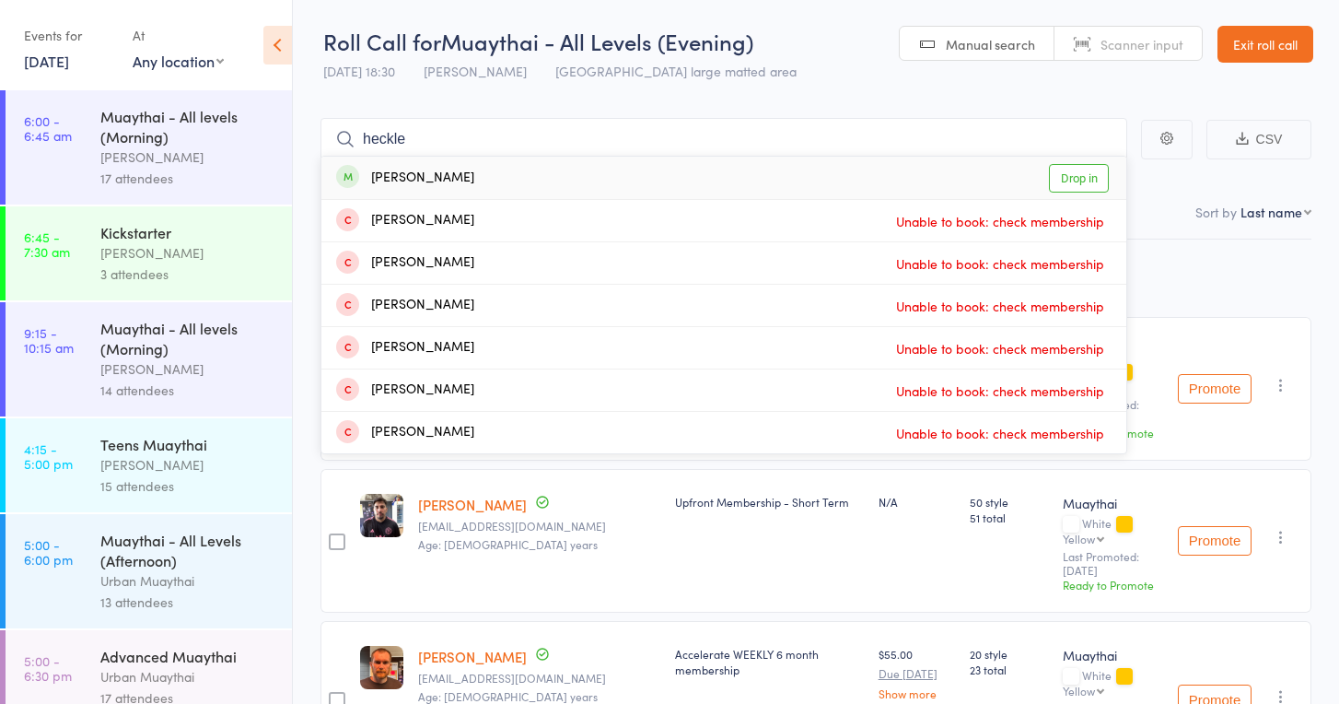
type input "heckle"
drag, startPoint x: 450, startPoint y: 134, endPoint x: 1068, endPoint y: 178, distance: 619.5
click at [1068, 178] on link "Drop in" at bounding box center [1079, 178] width 60 height 29
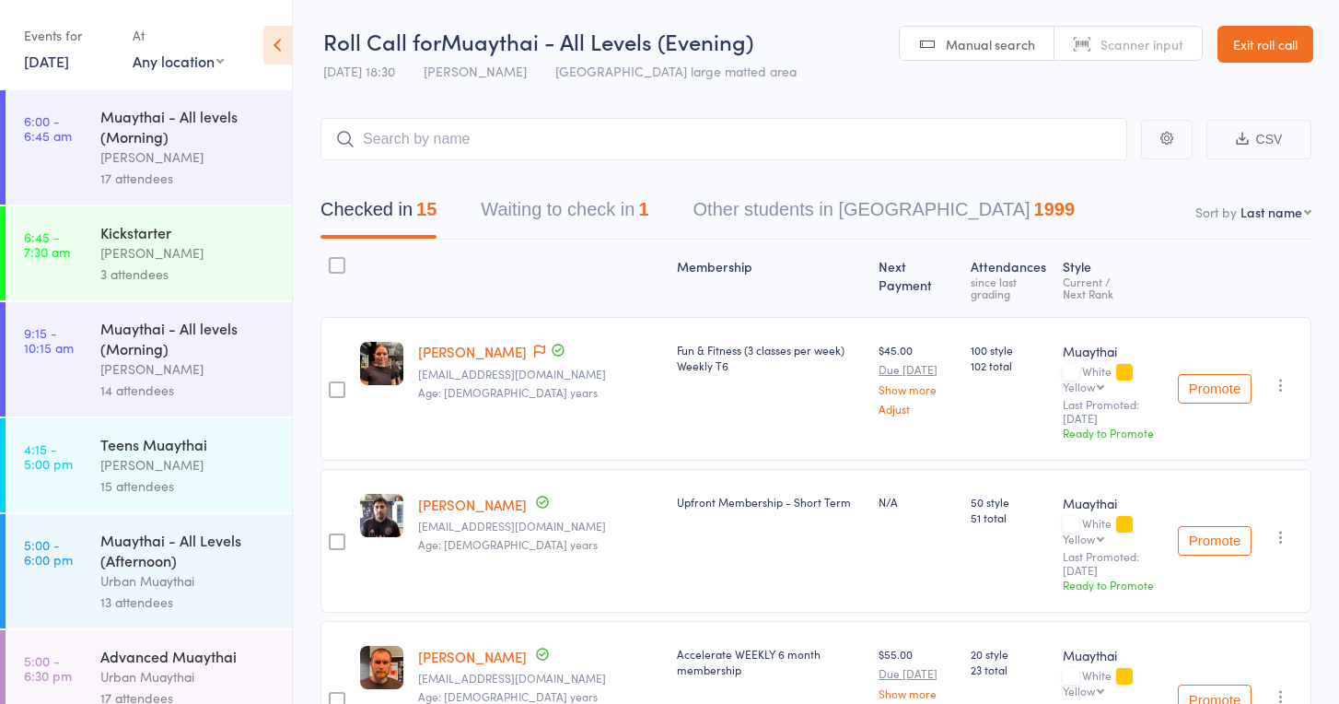
select select "4"
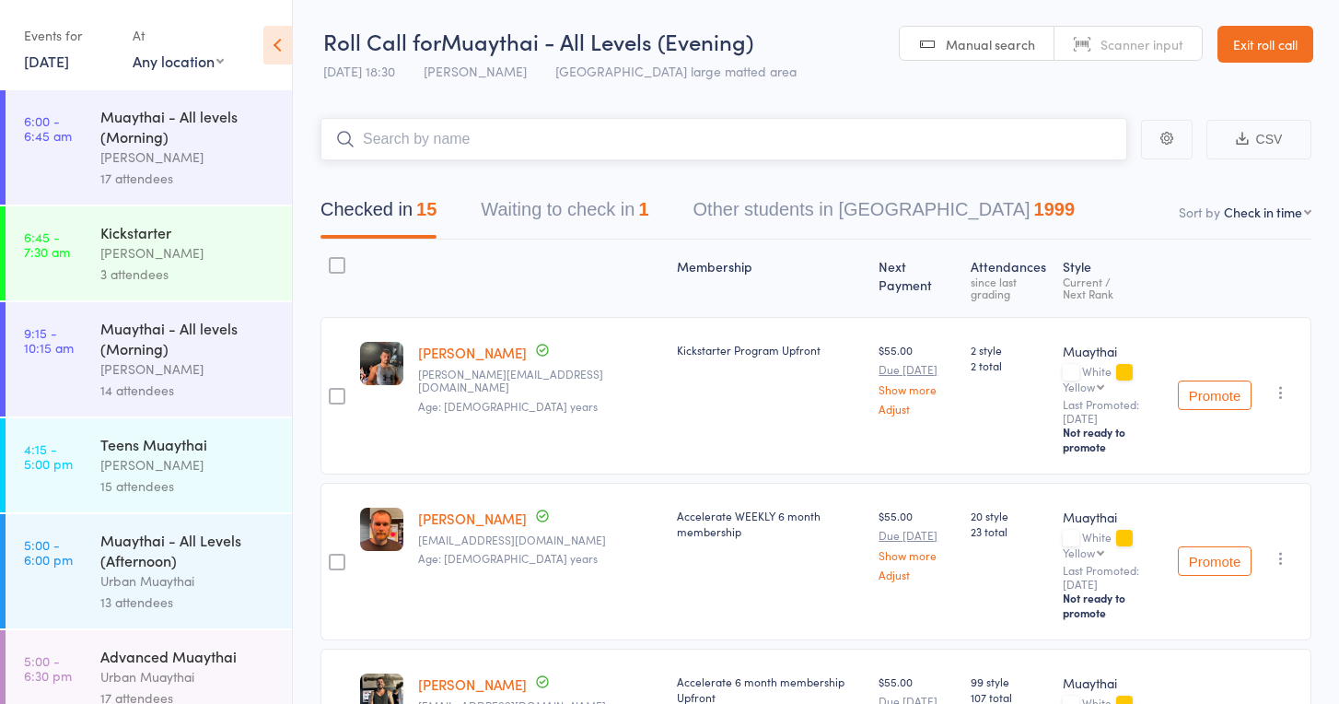
click at [371, 144] on input "search" at bounding box center [723, 139] width 807 height 42
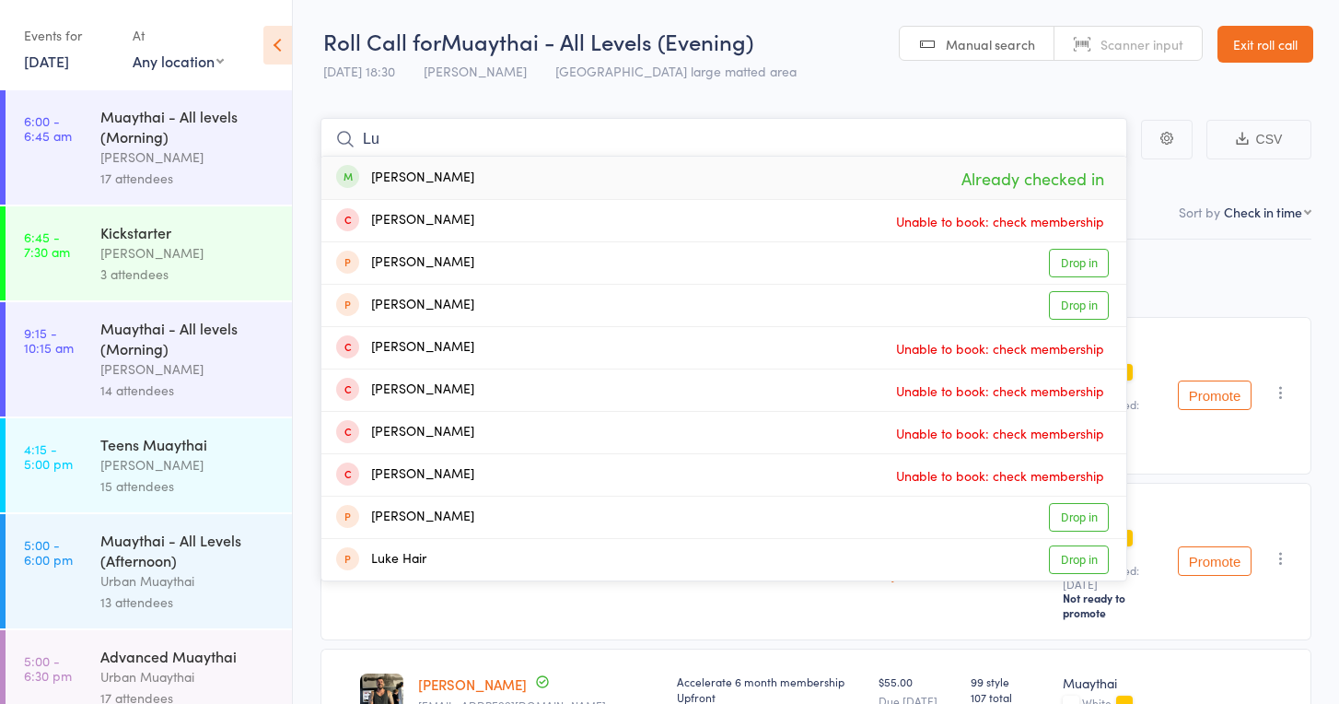
type input "L"
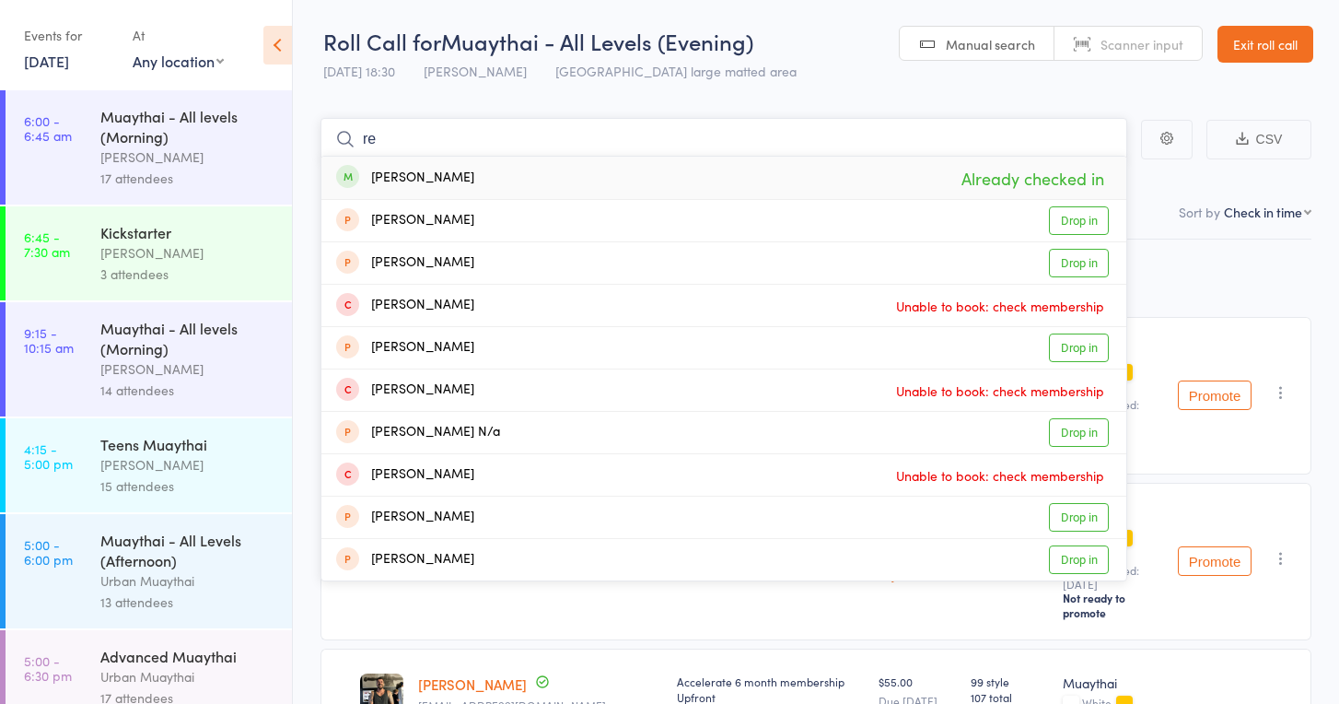
type input "r"
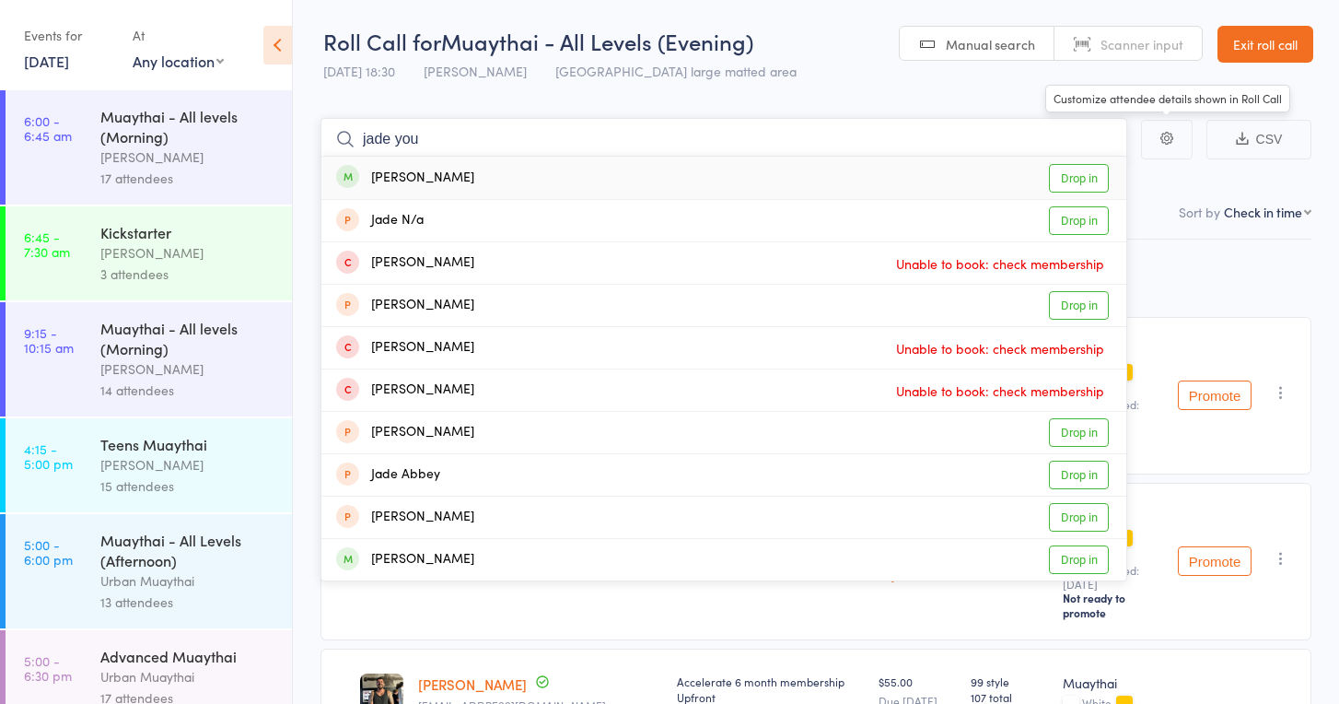
type input "jade you"
click at [1096, 172] on link "Drop in" at bounding box center [1079, 178] width 60 height 29
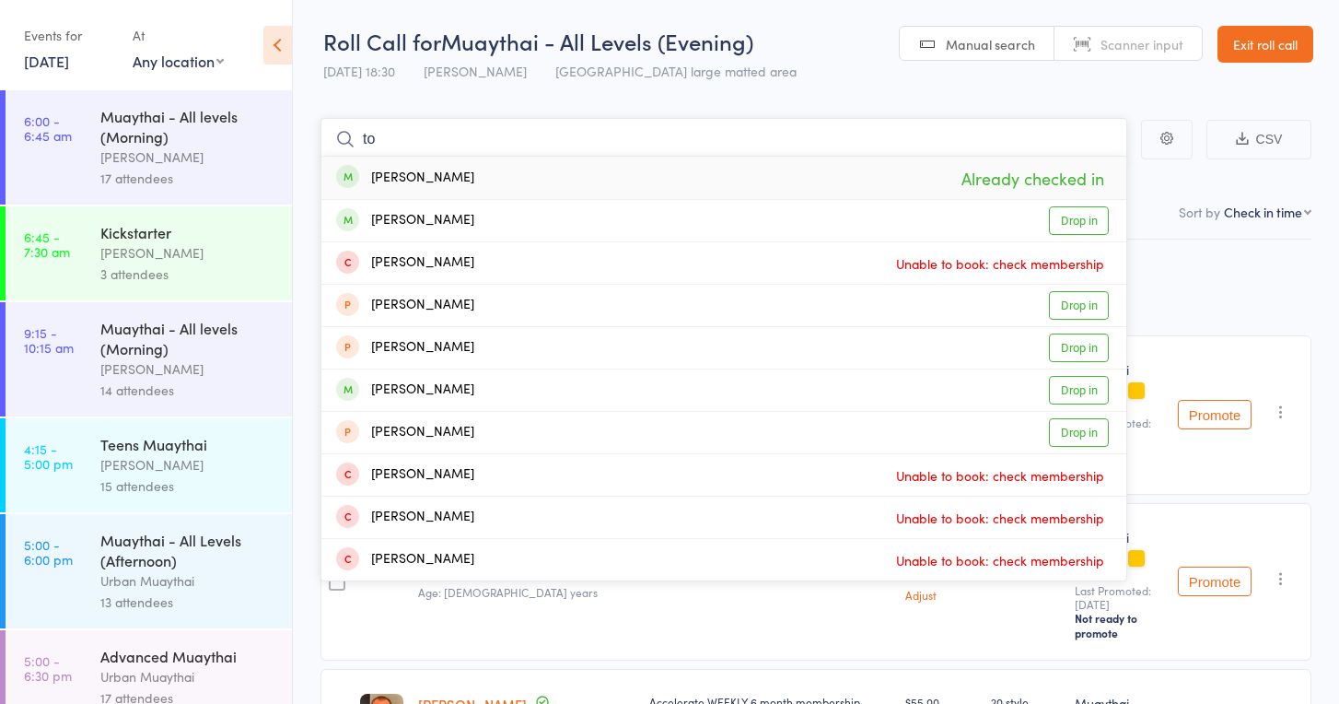
type input "t"
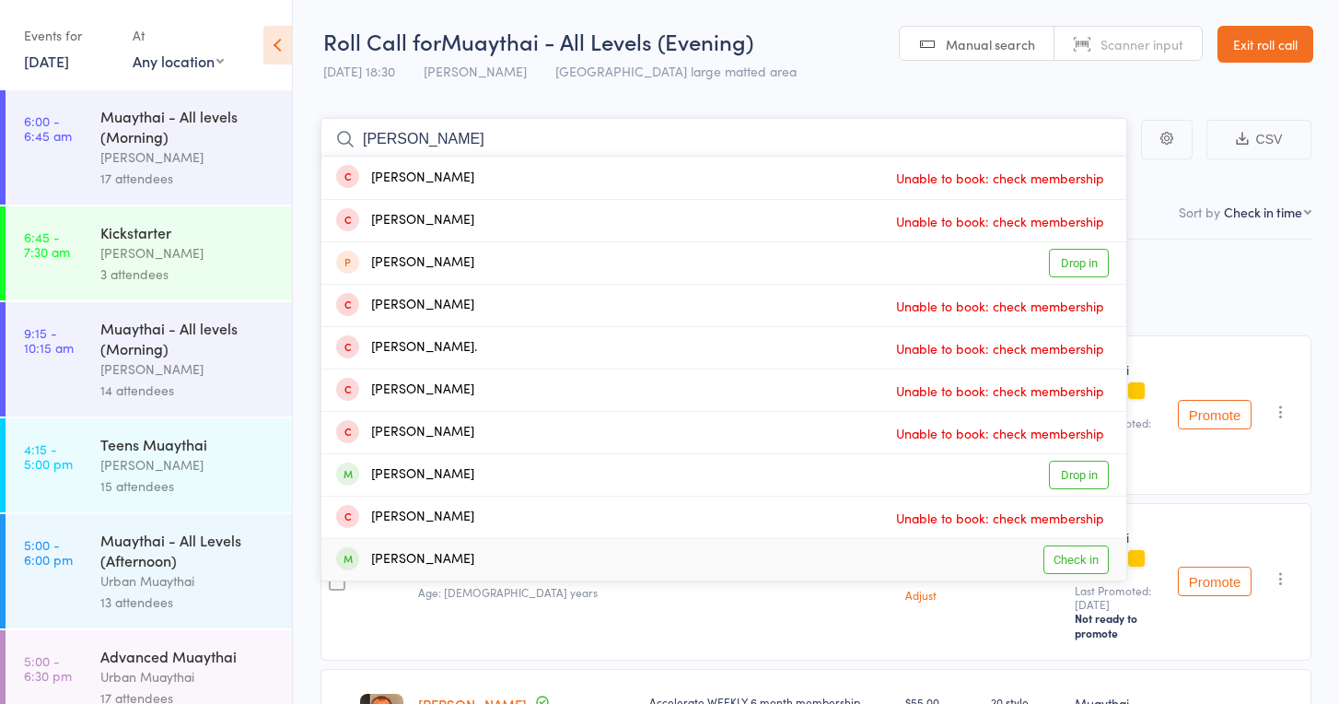
type input "billy"
click at [1080, 560] on link "Check in" at bounding box center [1075, 559] width 65 height 29
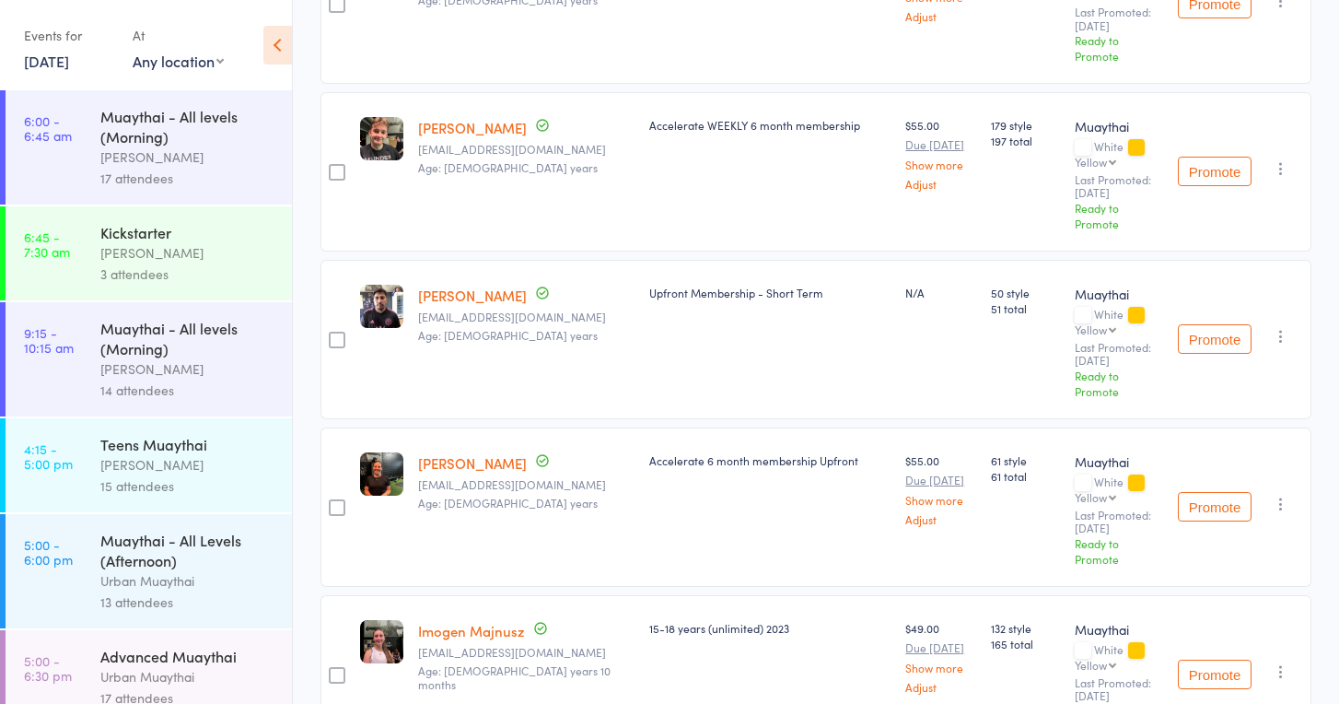
scroll to position [1407, 0]
click at [448, 455] on link "[PERSON_NAME]" at bounding box center [472, 464] width 109 height 19
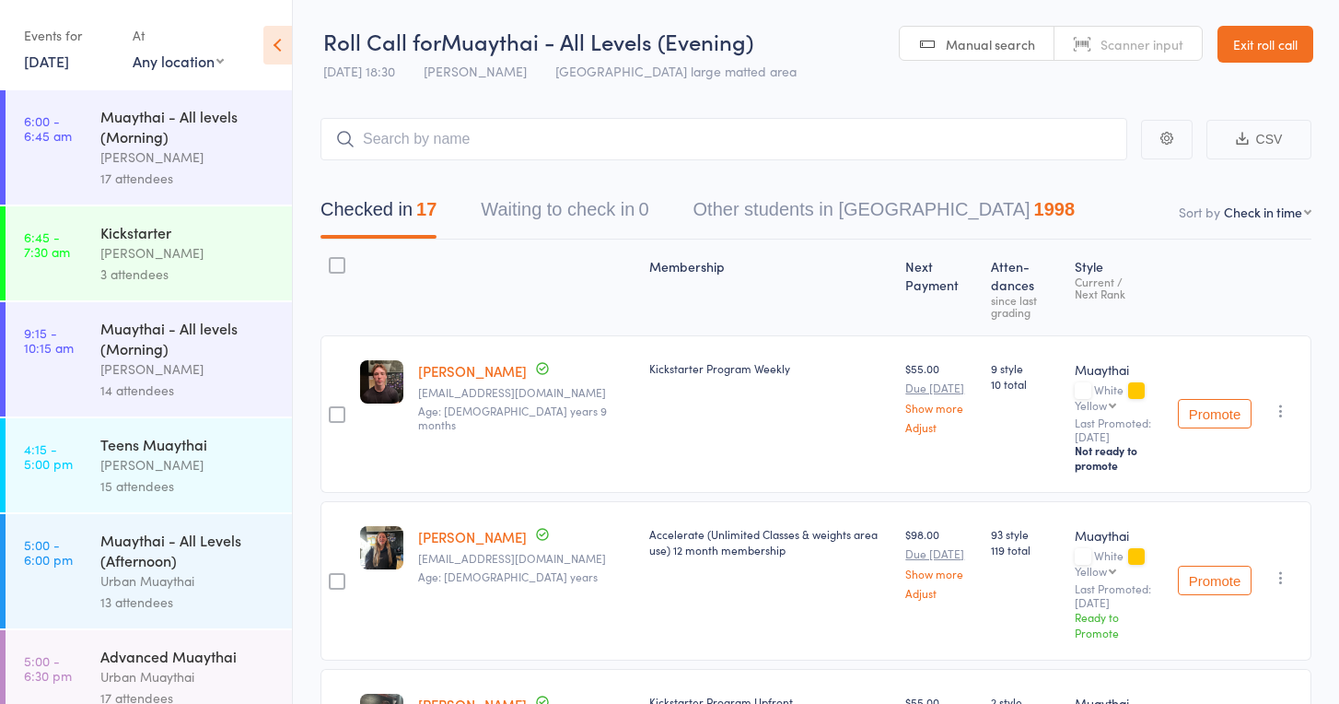
scroll to position [0, 0]
click at [416, 132] on input "search" at bounding box center [723, 139] width 807 height 42
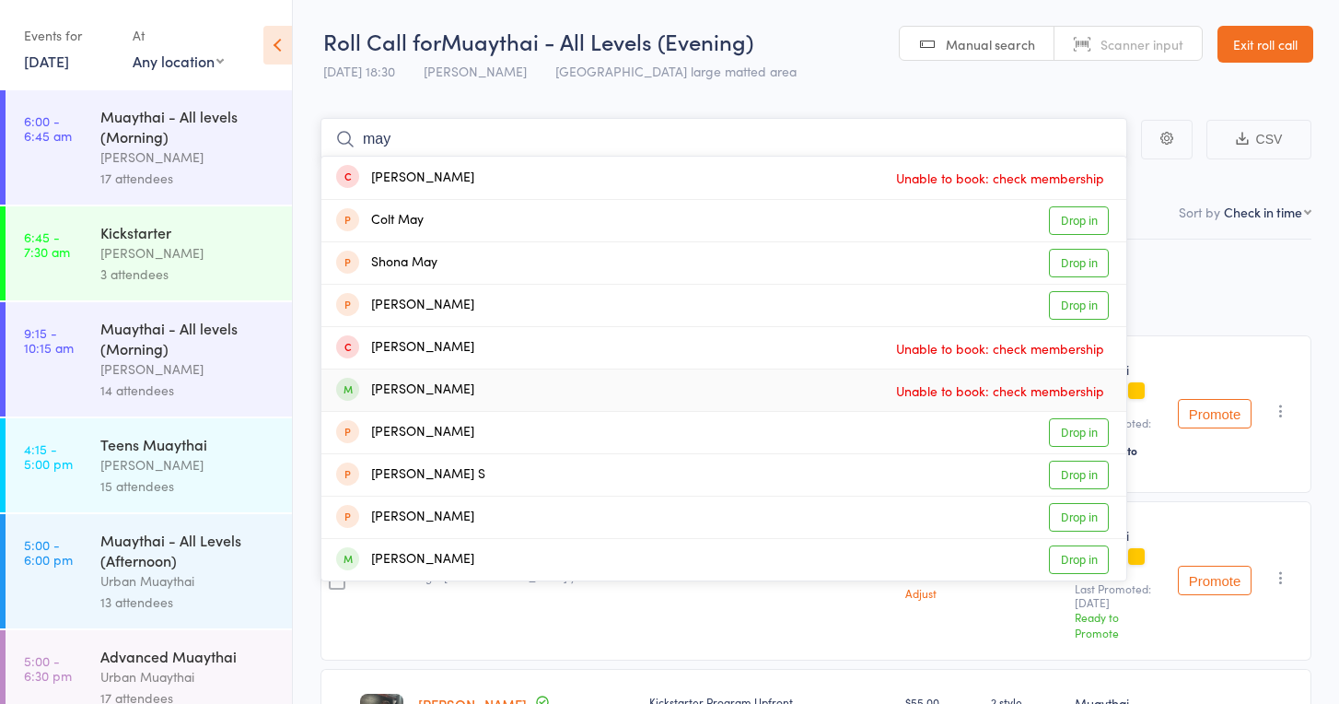
type input "may"
click at [383, 395] on div "[PERSON_NAME]" at bounding box center [405, 389] width 138 height 21
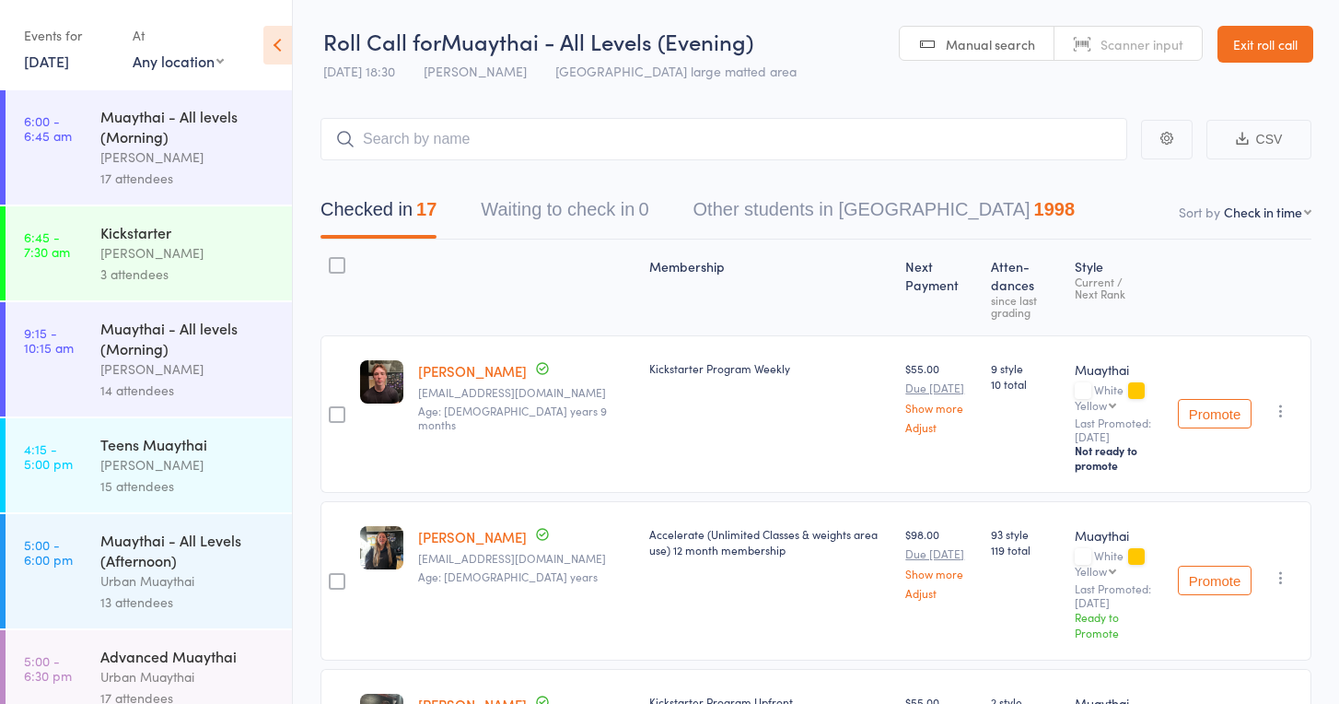
click at [1283, 52] on link "Exit roll call" at bounding box center [1265, 44] width 96 height 37
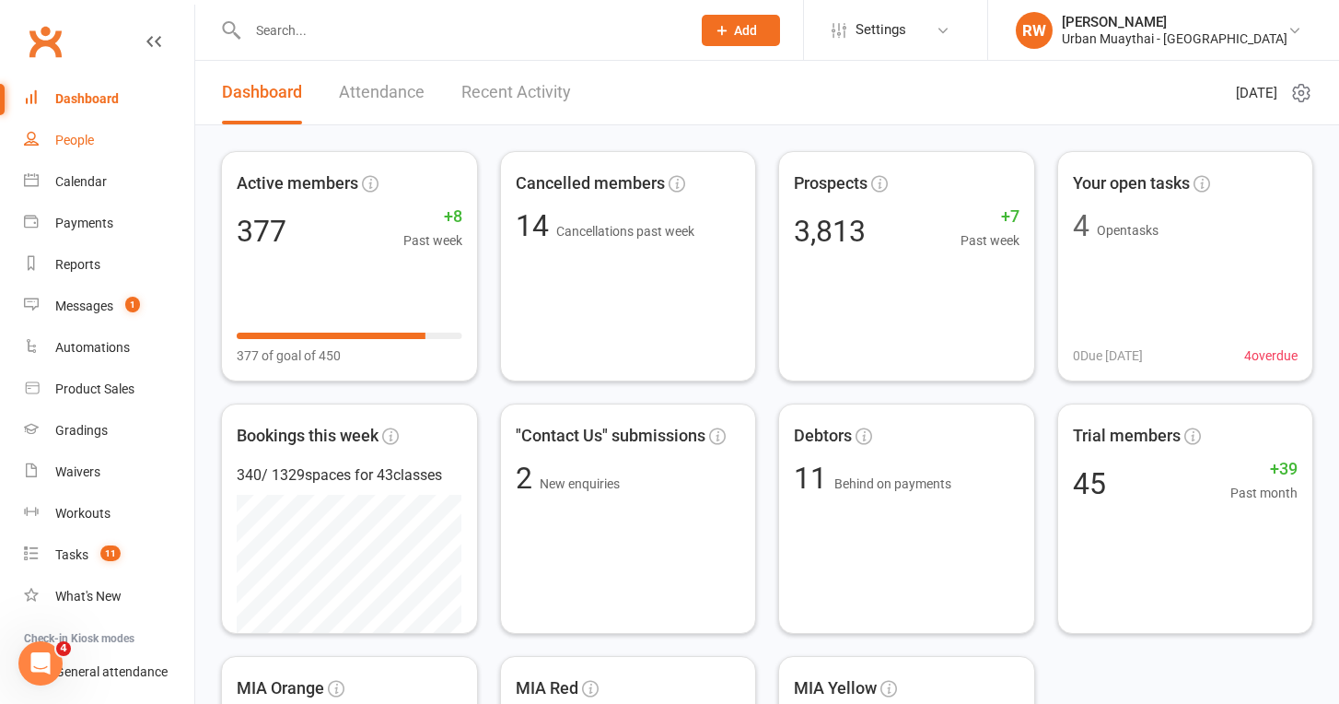
click at [84, 141] on div "People" at bounding box center [74, 140] width 39 height 15
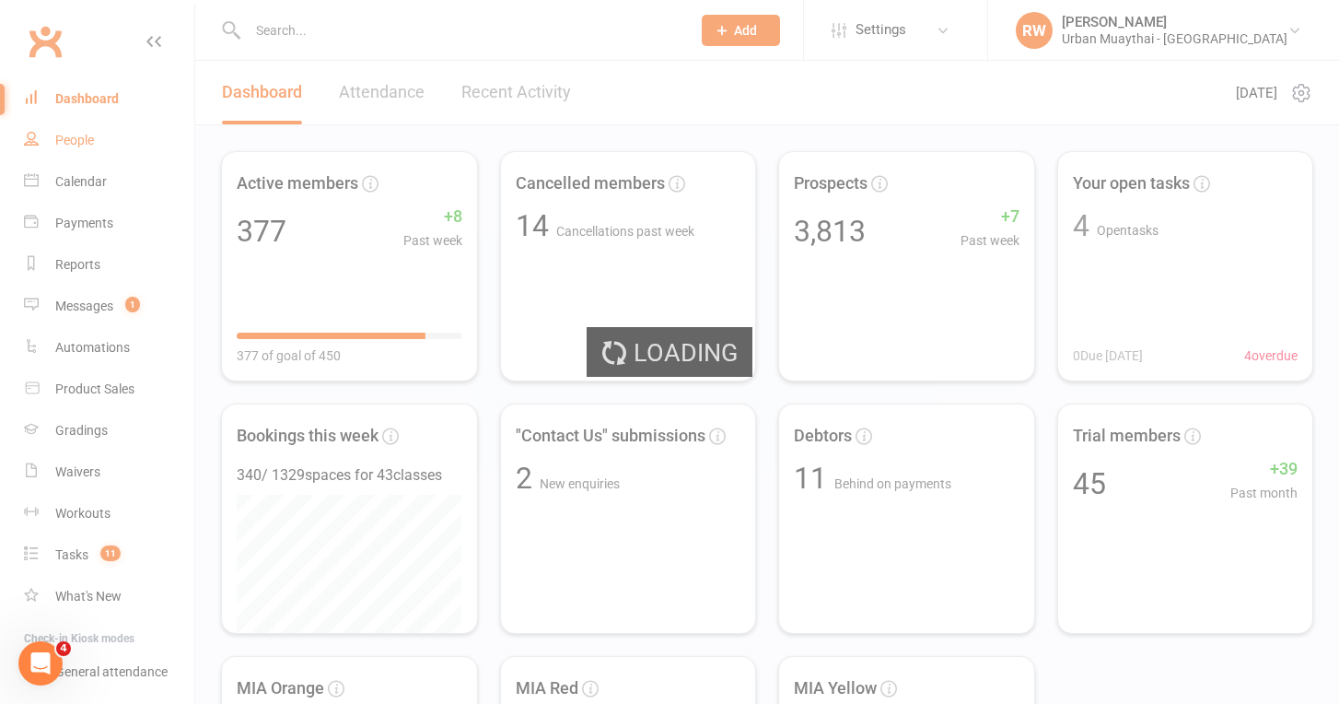
select select "50"
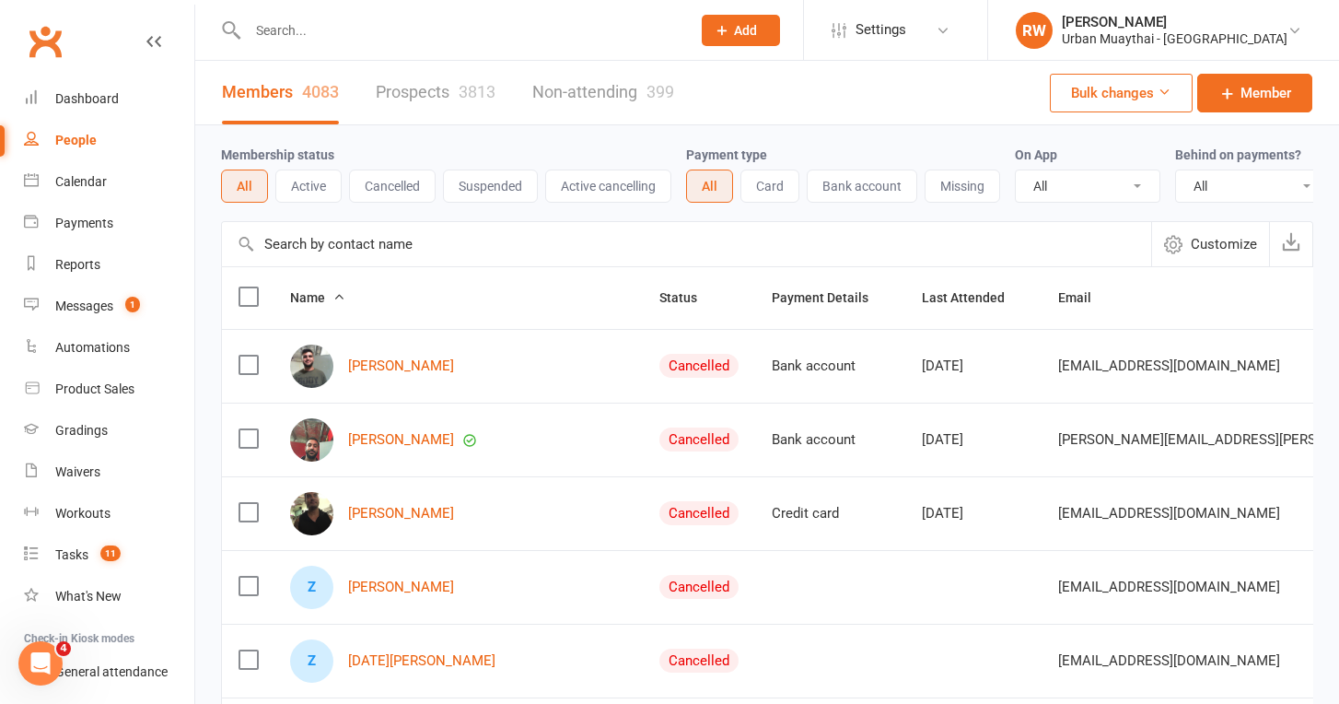
click at [340, 30] on input "text" at bounding box center [460, 30] width 436 height 26
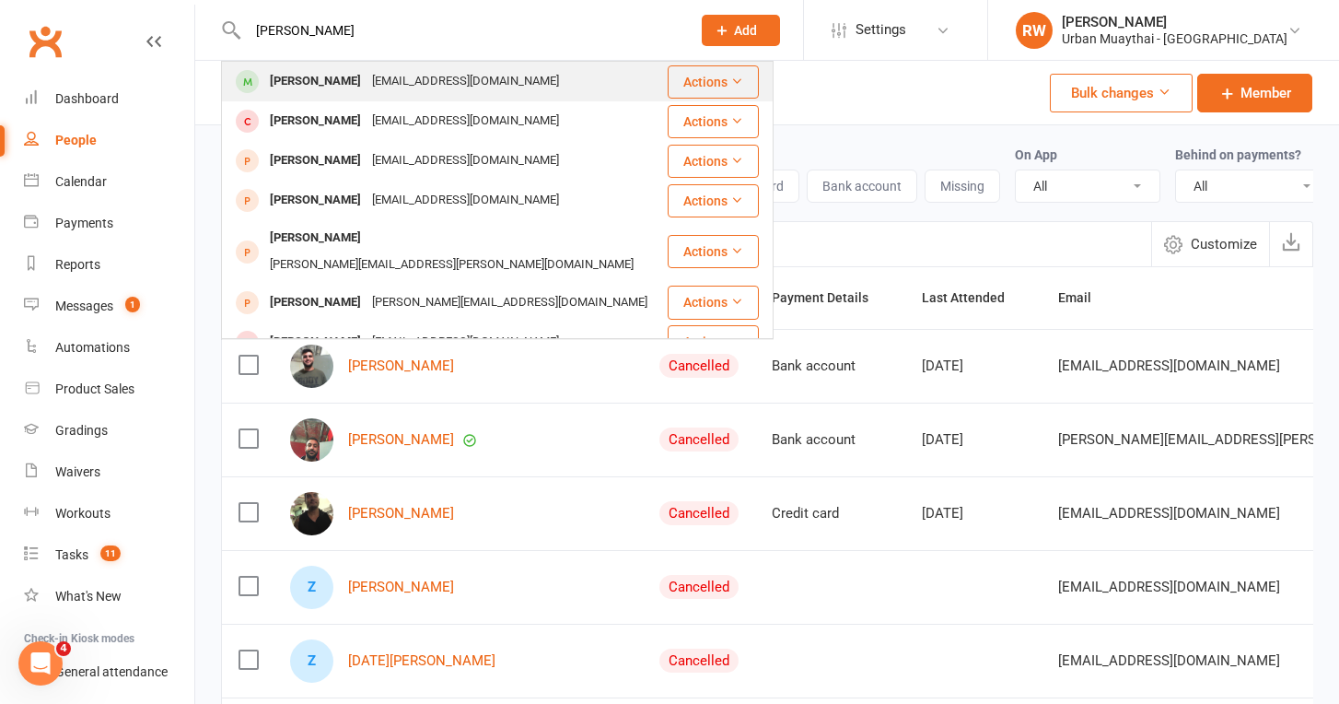
type input "[PERSON_NAME]"
click at [316, 87] on div "[PERSON_NAME]" at bounding box center [315, 81] width 102 height 27
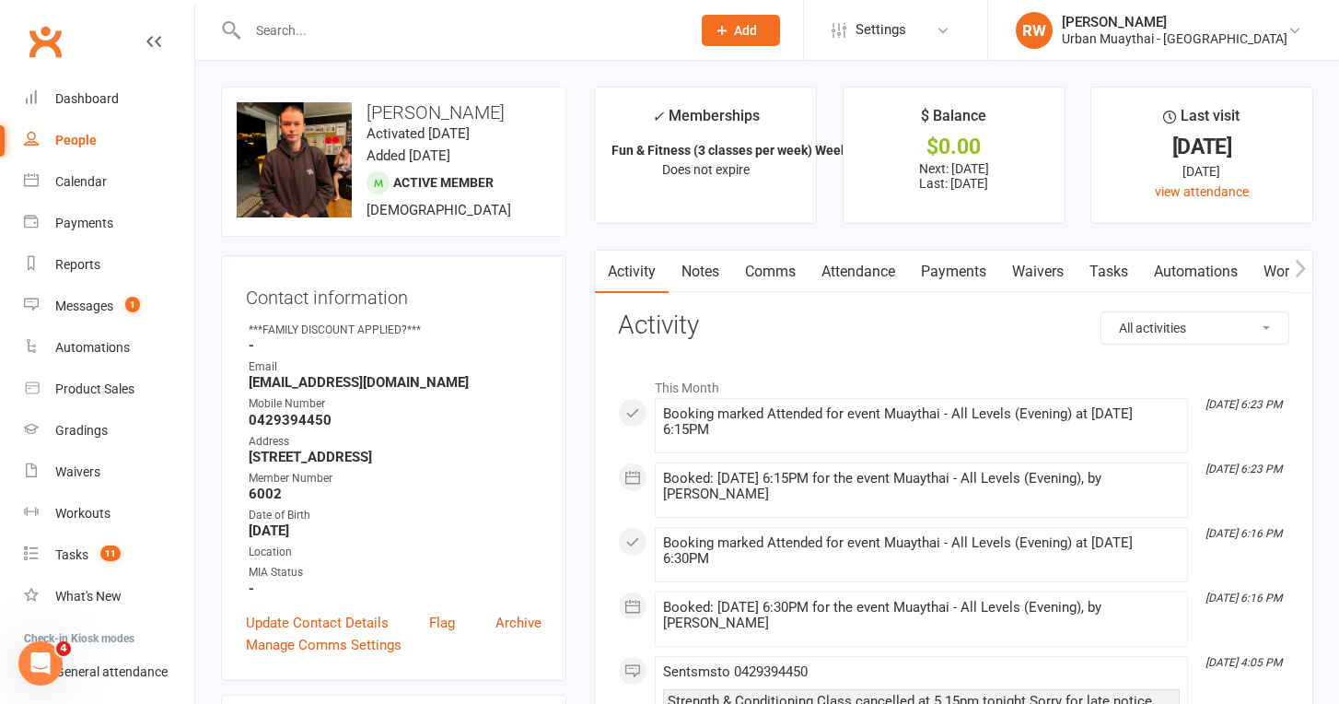
click at [961, 271] on link "Payments" at bounding box center [953, 271] width 91 height 42
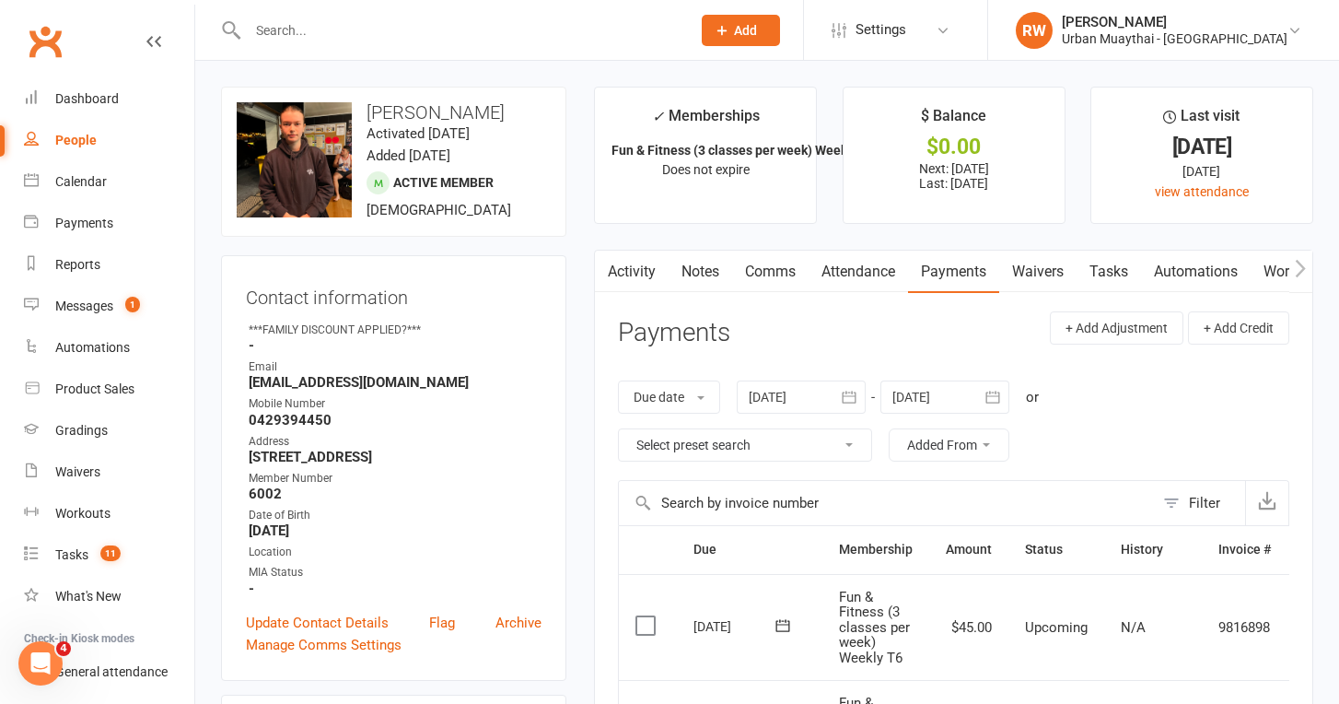
click at [867, 273] on link "Attendance" at bounding box center [858, 271] width 99 height 42
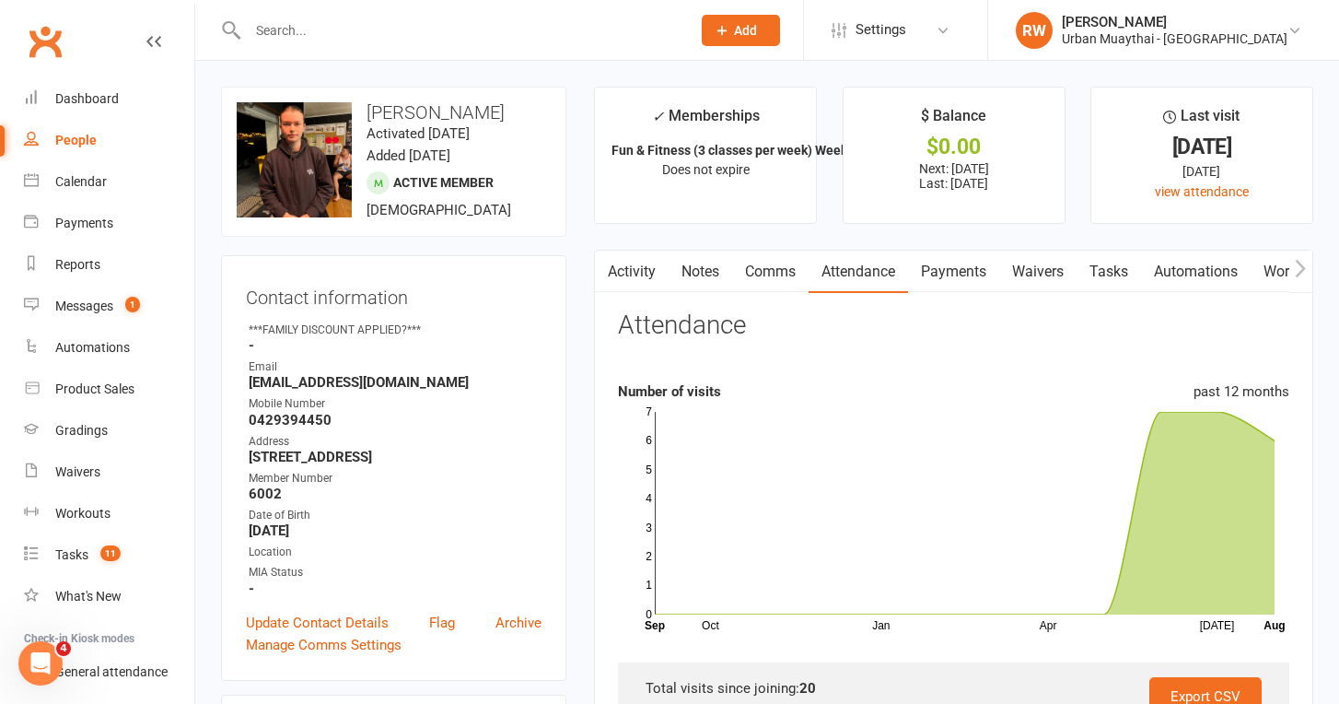
click at [949, 266] on link "Payments" at bounding box center [953, 271] width 91 height 42
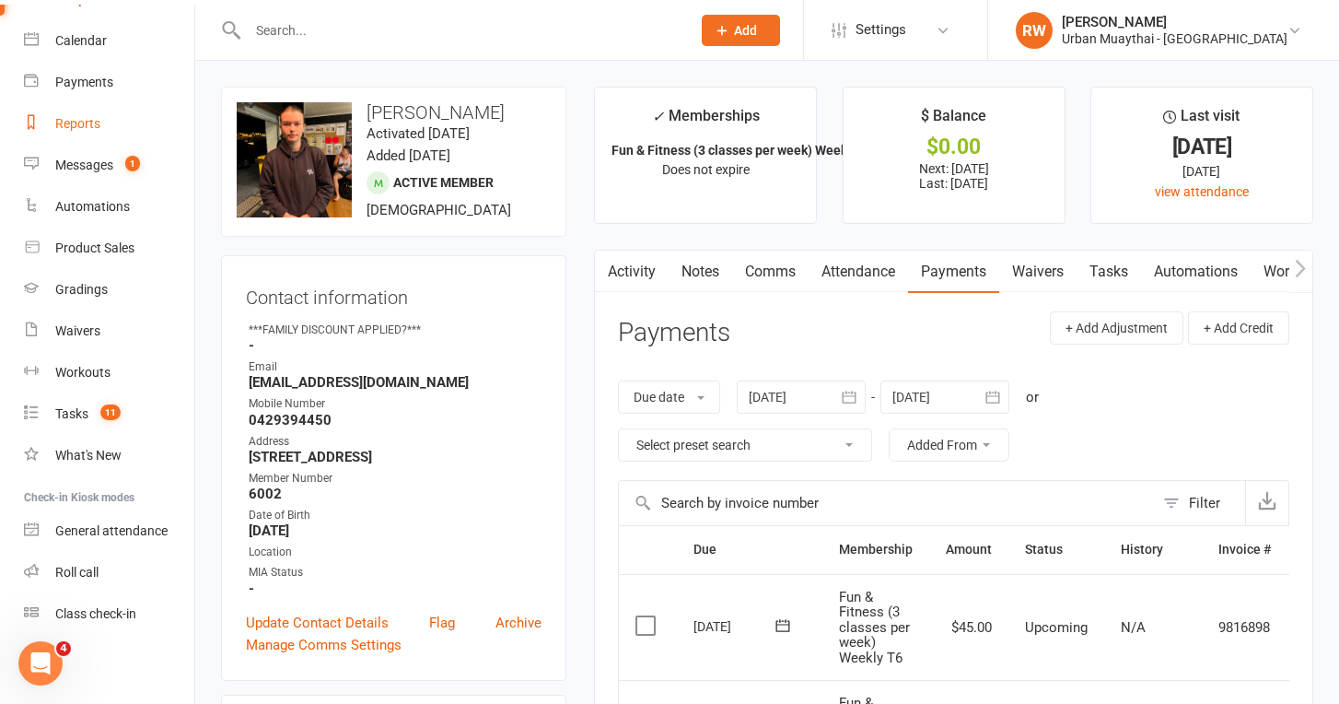
scroll to position [141, 0]
click at [94, 45] on div "Calendar" at bounding box center [81, 40] width 52 height 15
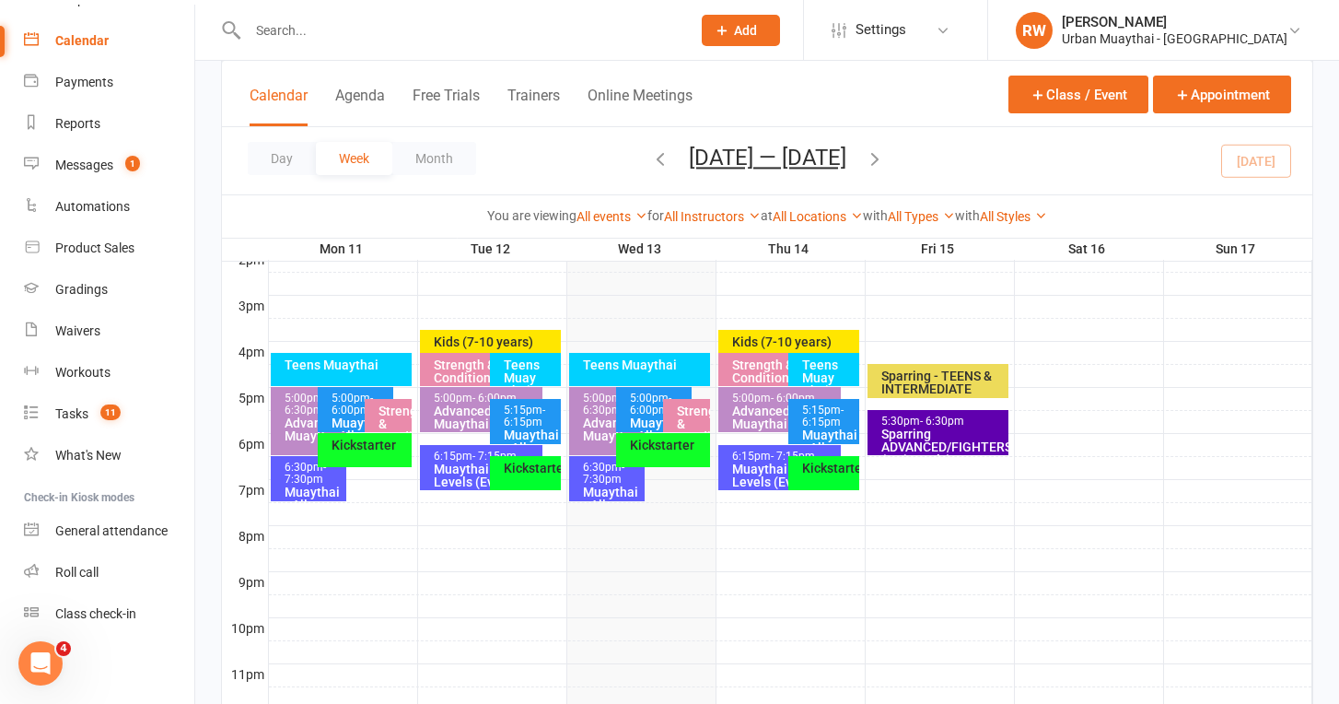
scroll to position [771, 0]
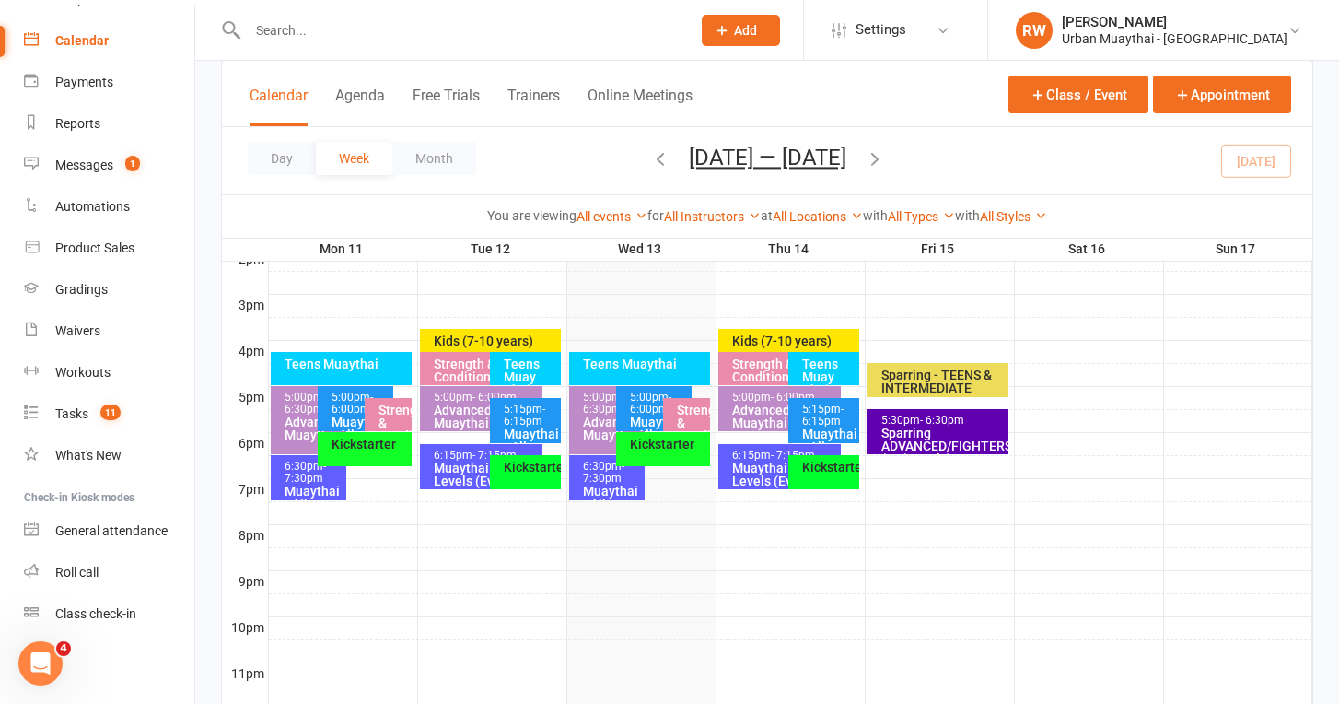
click at [602, 477] on span "- 7:30pm" at bounding box center [603, 472] width 41 height 25
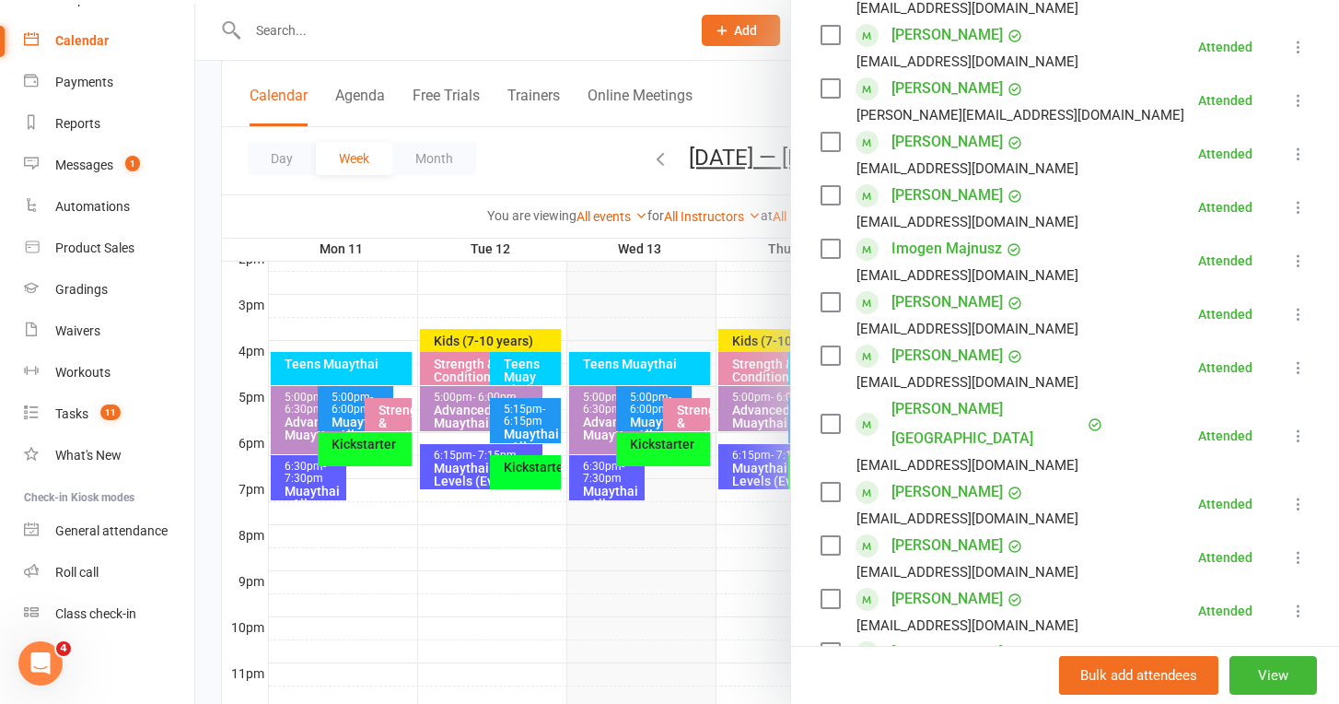
scroll to position [380, 0]
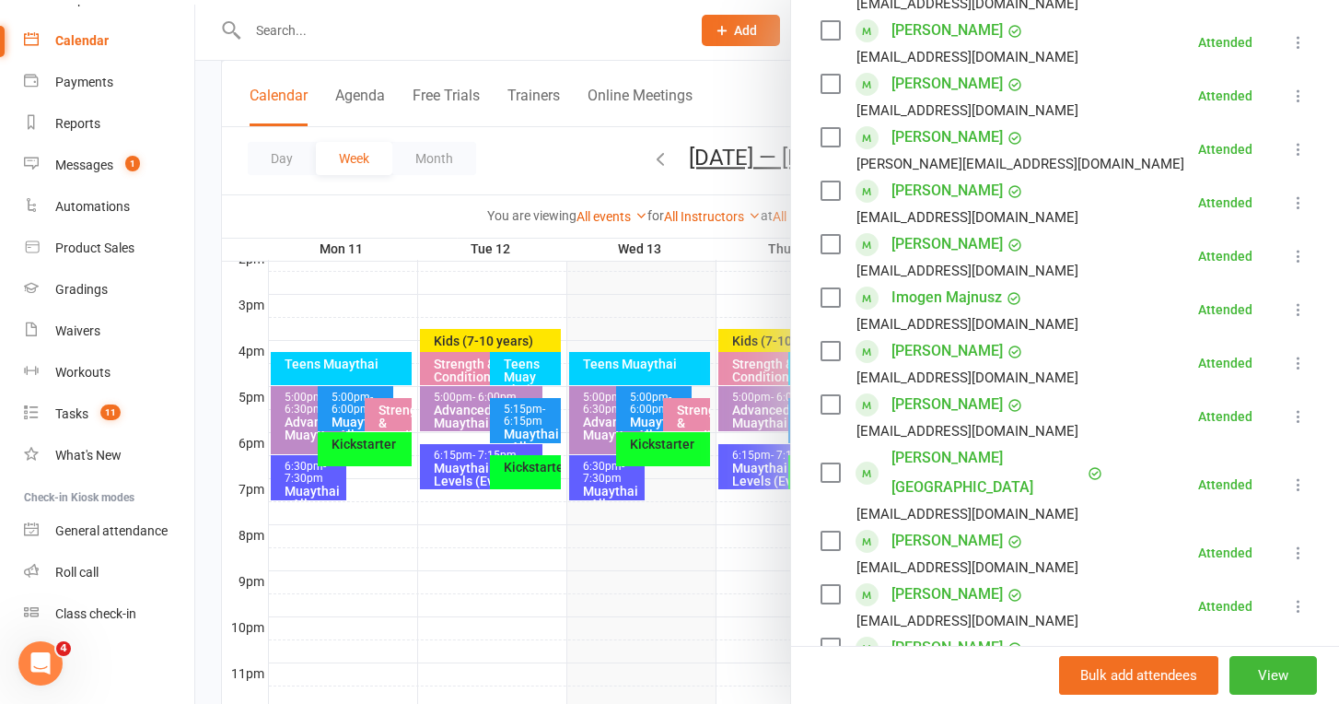
click at [924, 243] on link "[PERSON_NAME]" at bounding box center [946, 243] width 111 height 29
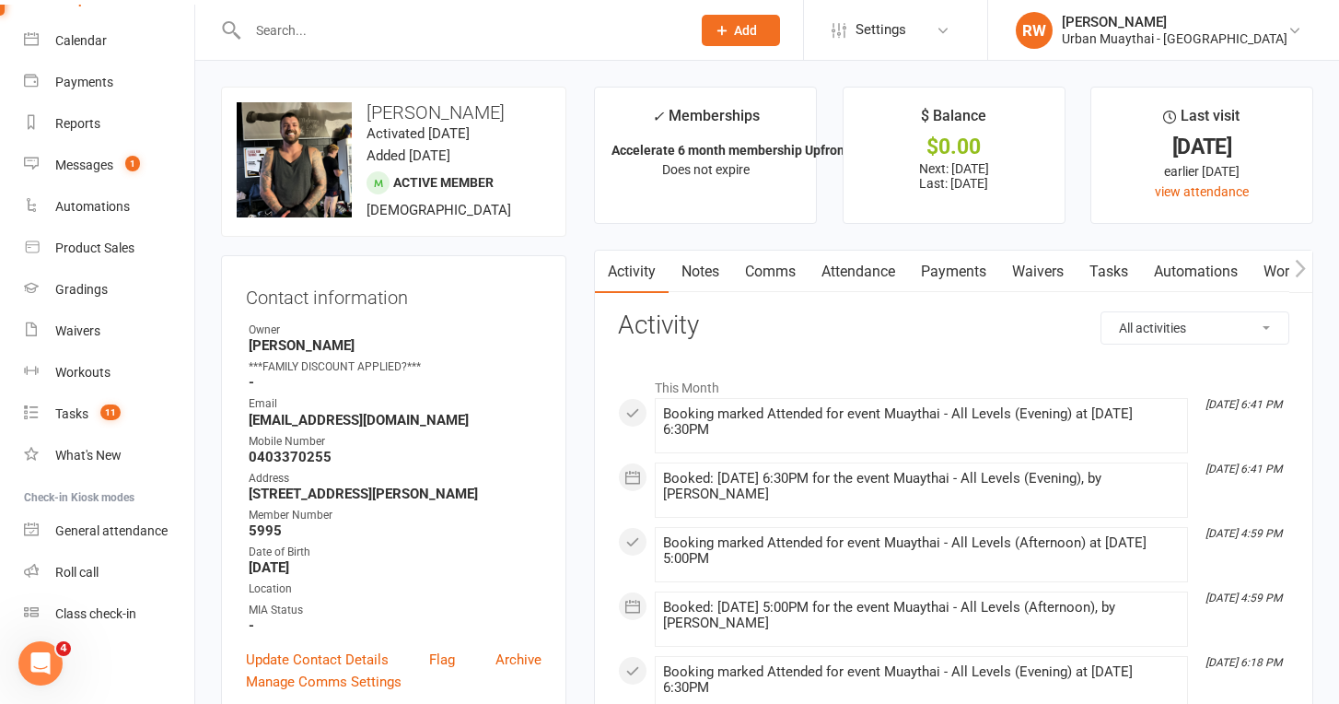
click at [846, 278] on link "Attendance" at bounding box center [858, 271] width 99 height 42
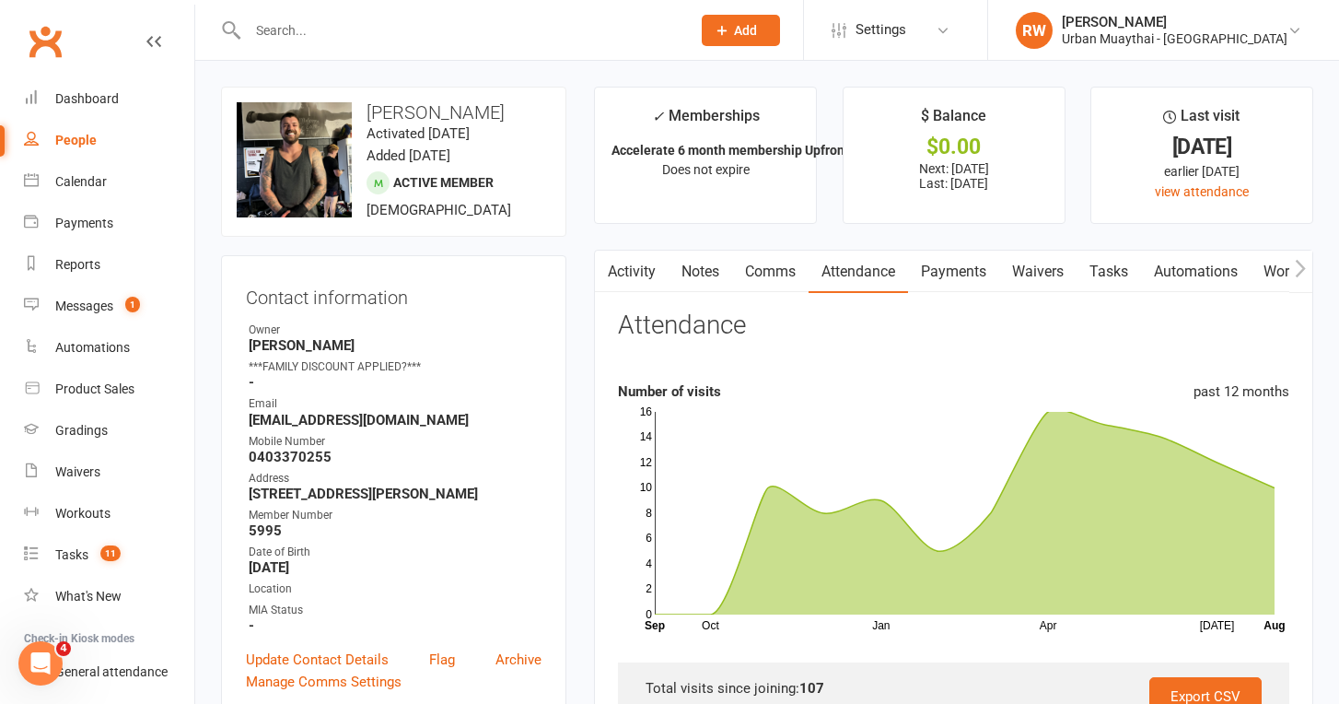
click at [269, 38] on input "text" at bounding box center [460, 30] width 436 height 26
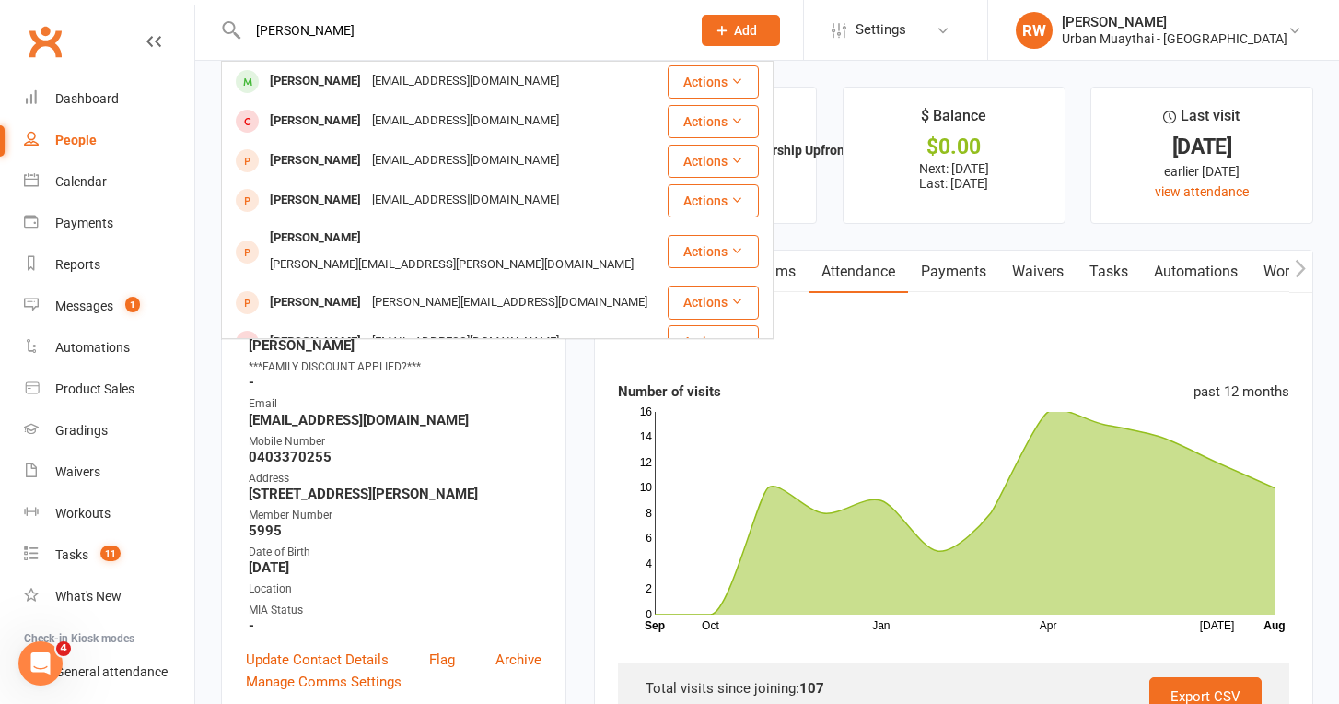
type input "[PERSON_NAME]"
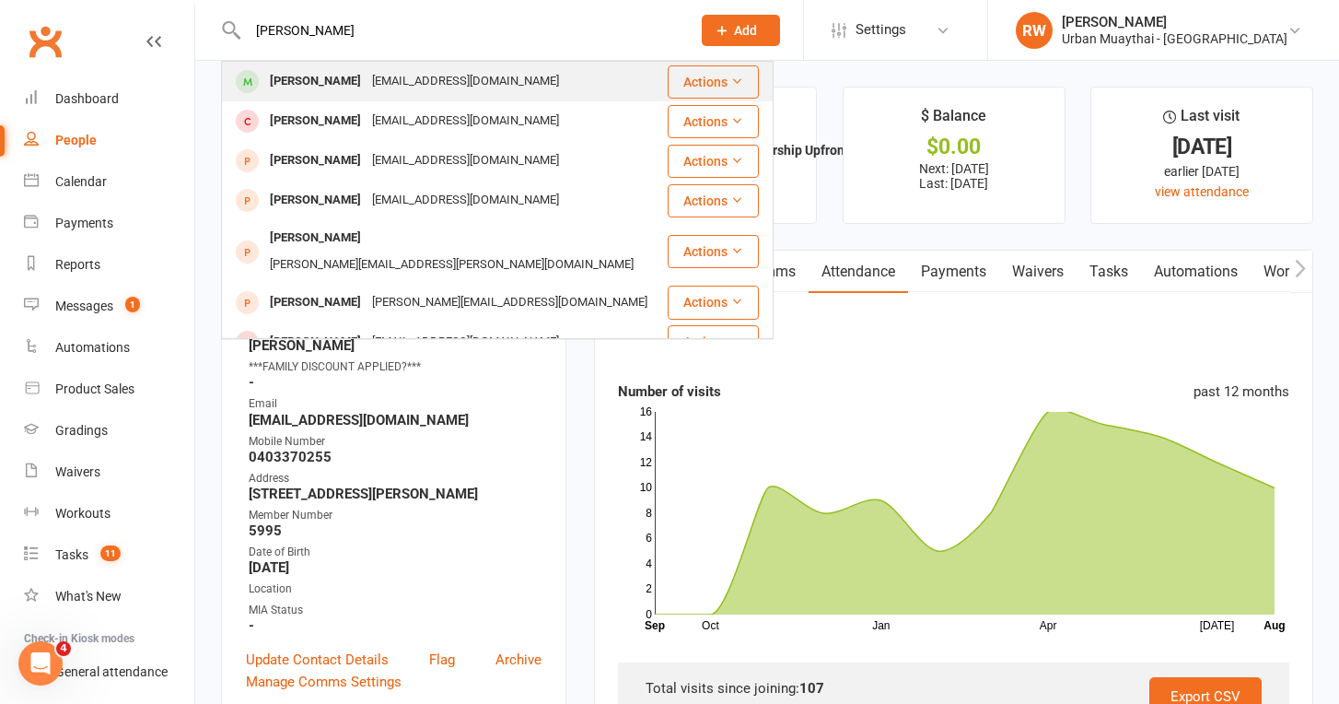
click at [302, 78] on div "[PERSON_NAME]" at bounding box center [315, 81] width 102 height 27
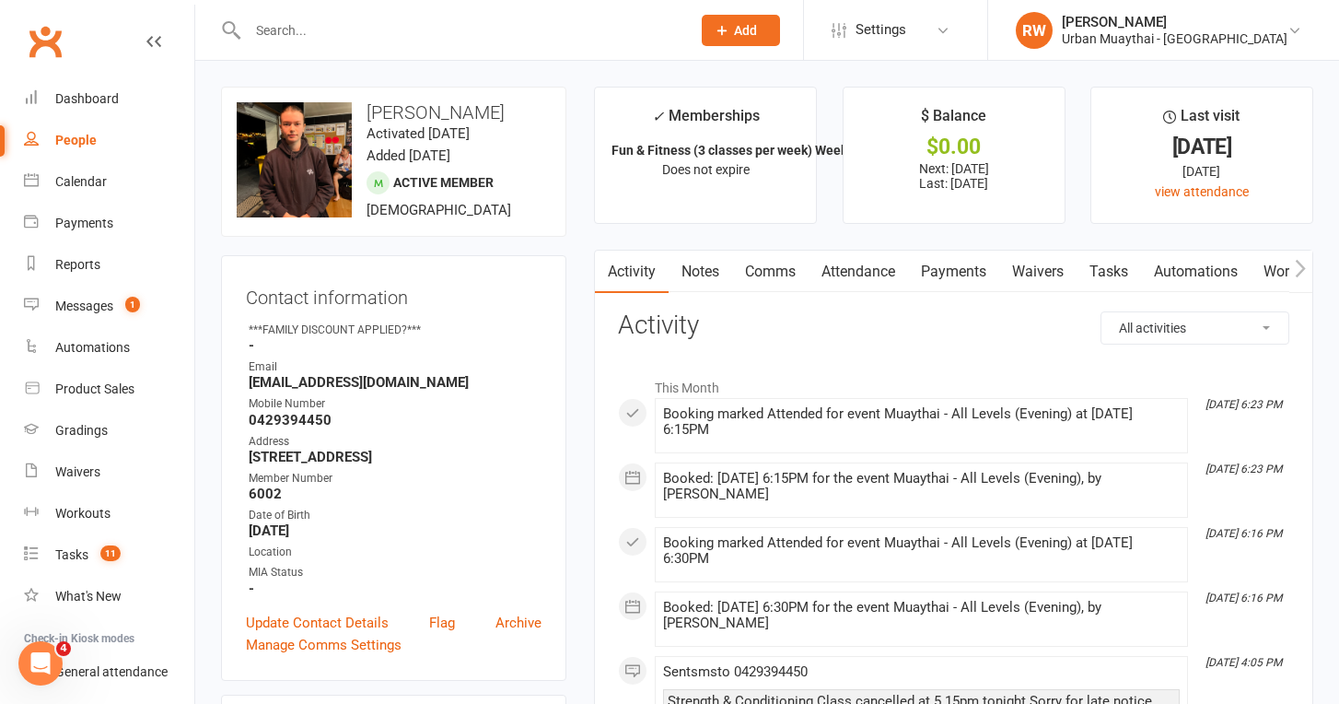
click at [279, 24] on input "text" at bounding box center [460, 30] width 436 height 26
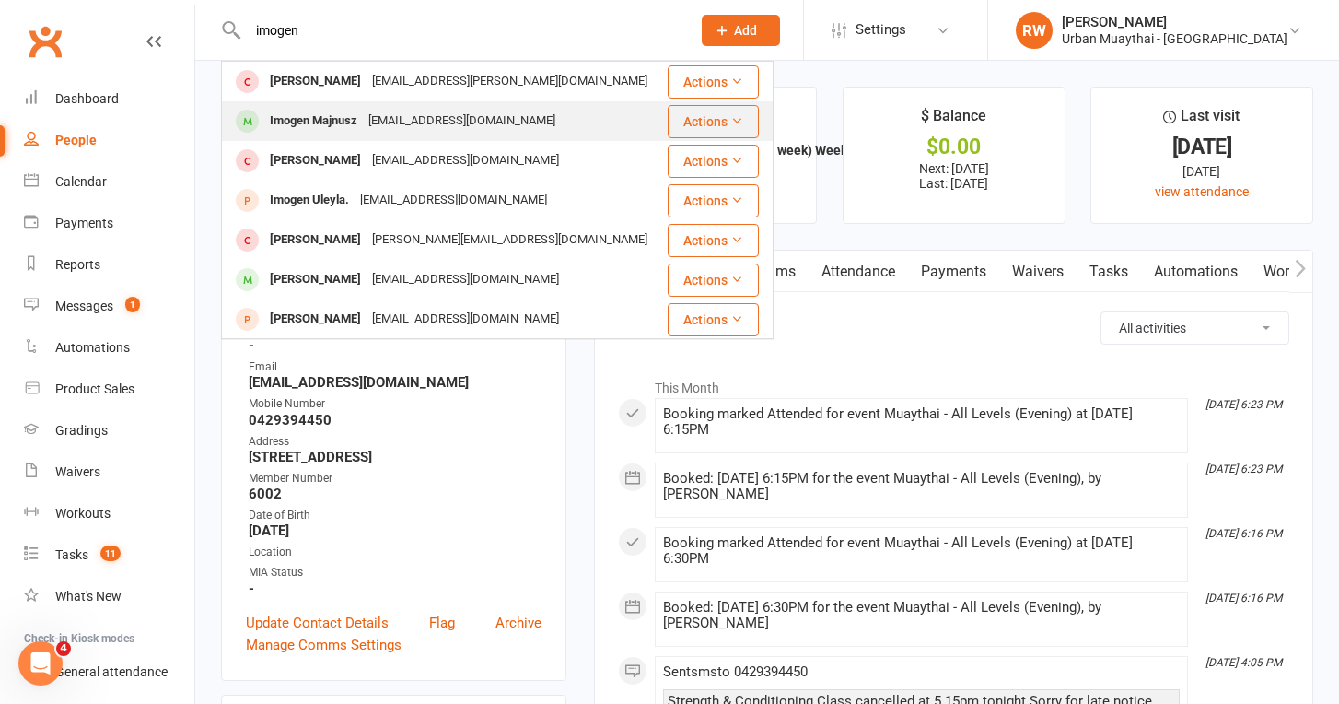
type input "imogen"
click at [301, 126] on div "Imogen Majnusz" at bounding box center [313, 121] width 99 height 27
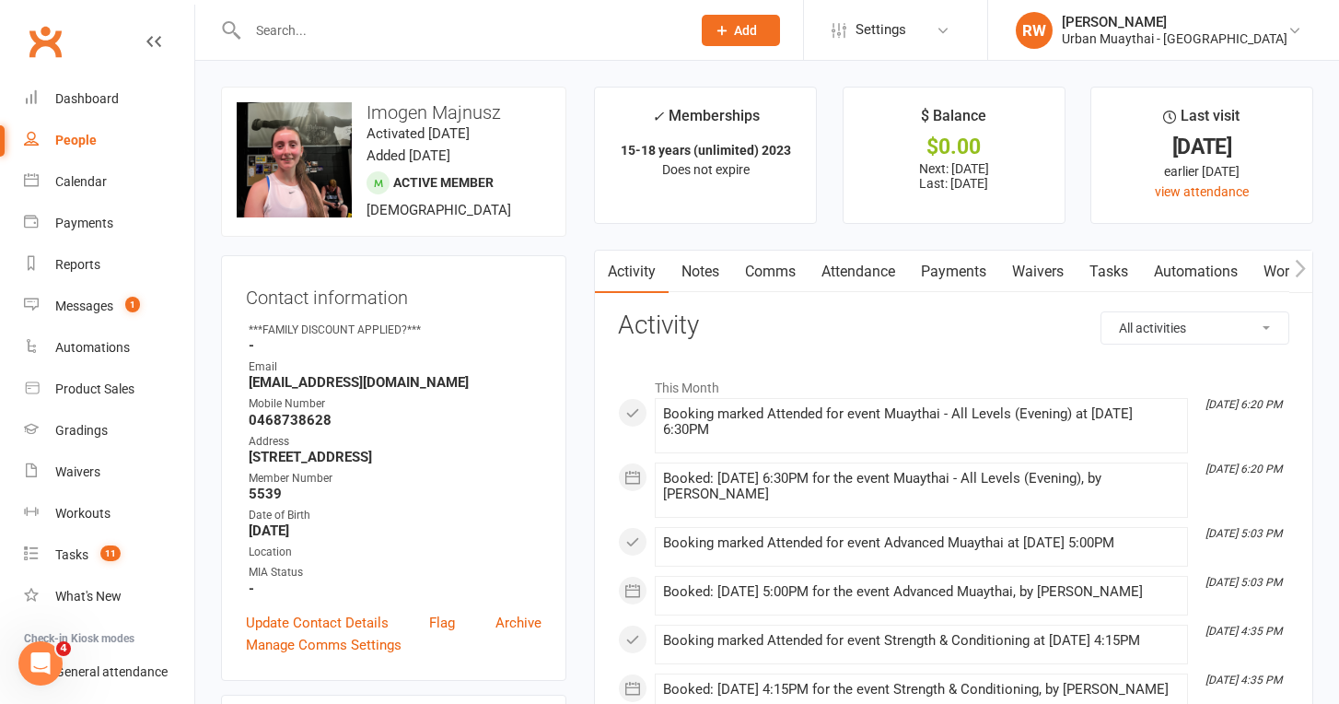
click at [867, 273] on link "Attendance" at bounding box center [858, 271] width 99 height 42
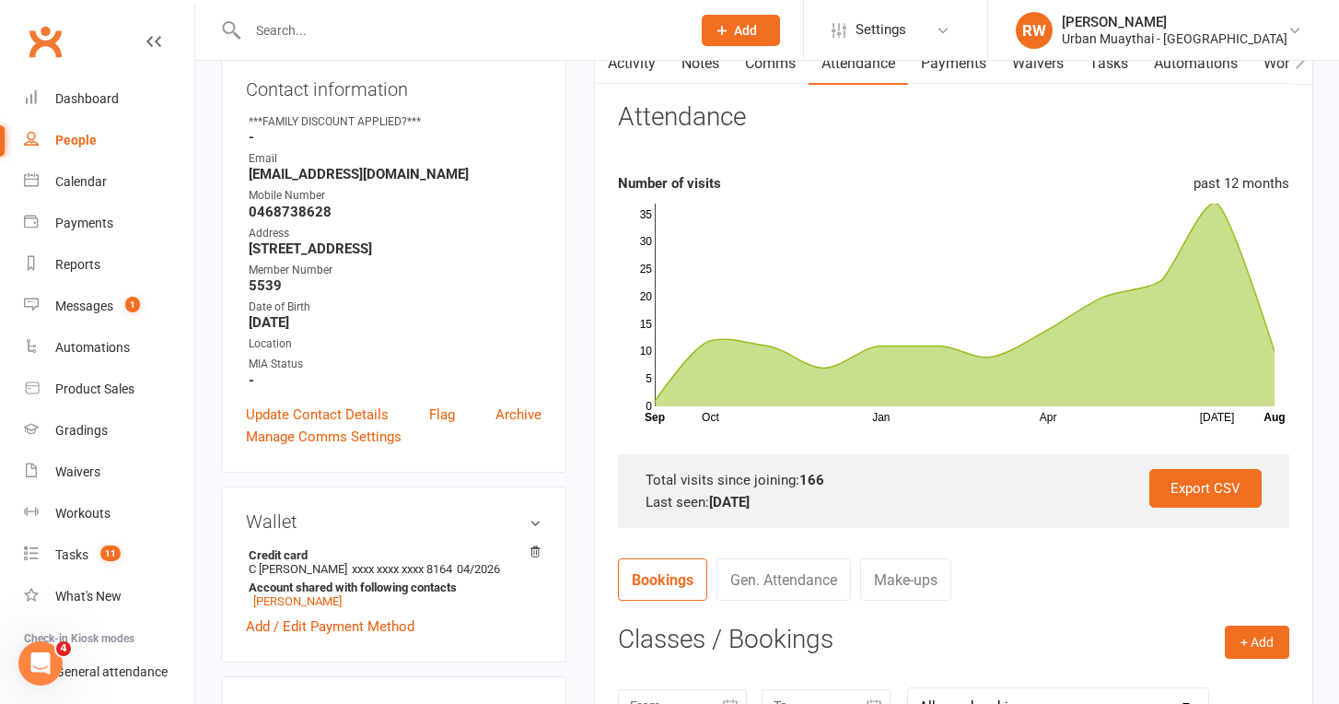
scroll to position [210, 0]
